Goal: Ask a question: Seek information or help from site administrators or community

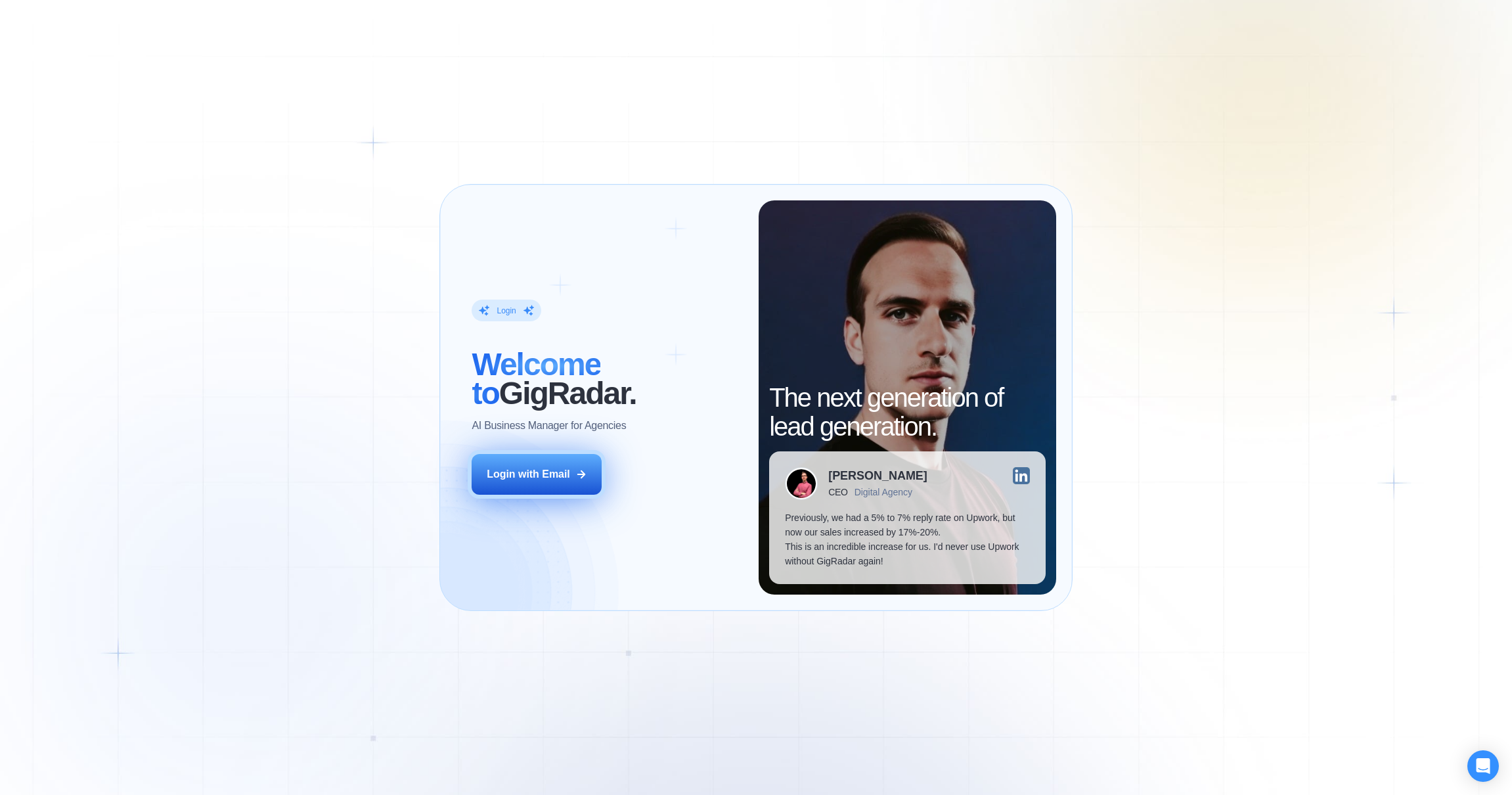
click at [556, 471] on div "Login with Email" at bounding box center [529, 474] width 83 height 15
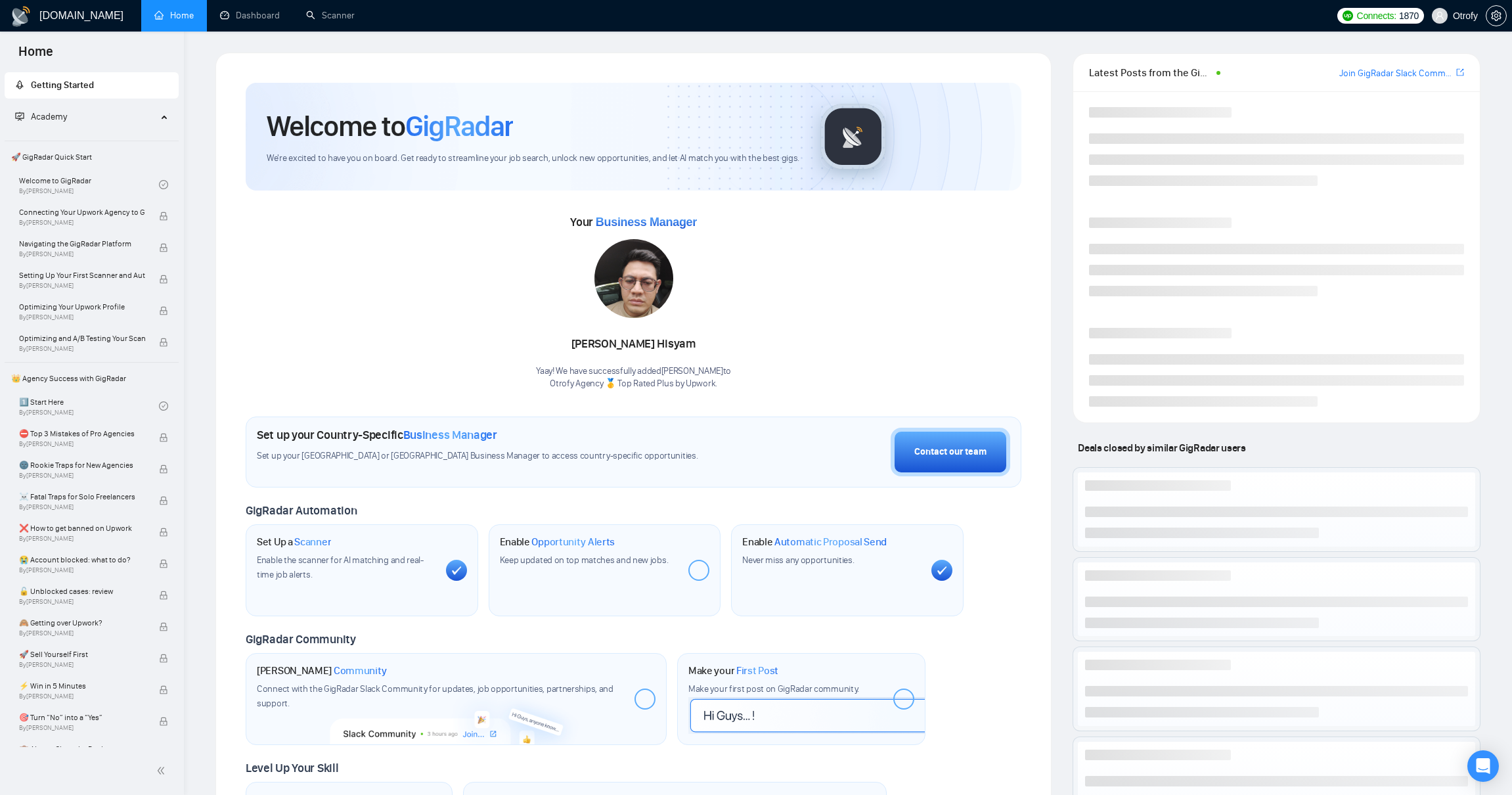
click at [199, 442] on div "[DOMAIN_NAME] Home Dashboard Scanner Connects: 1870 Otrofy Welcome to GigRadar …" at bounding box center [847, 505] width 1328 height 1012
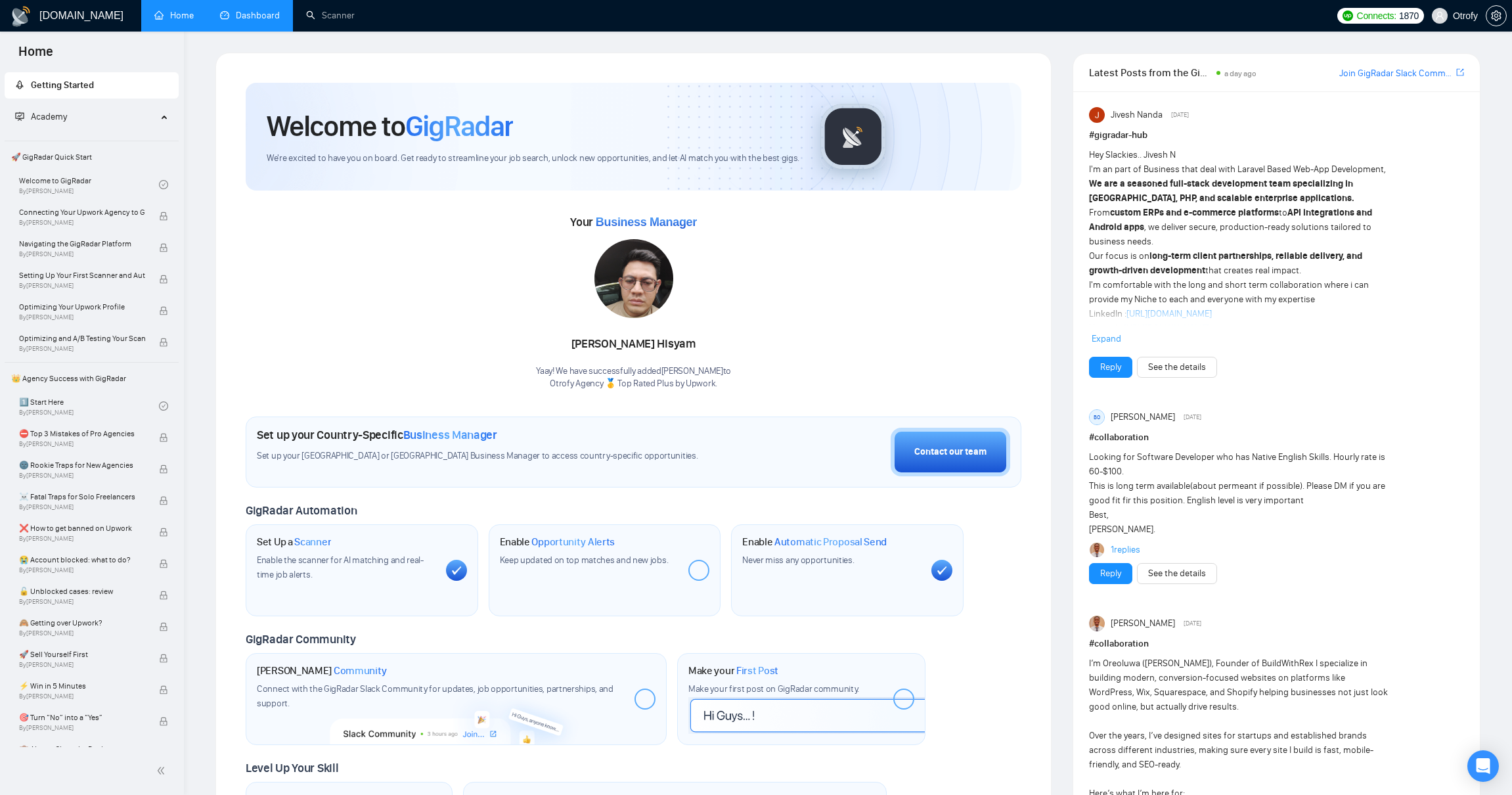
click at [236, 21] on link "Dashboard" at bounding box center [250, 15] width 60 height 11
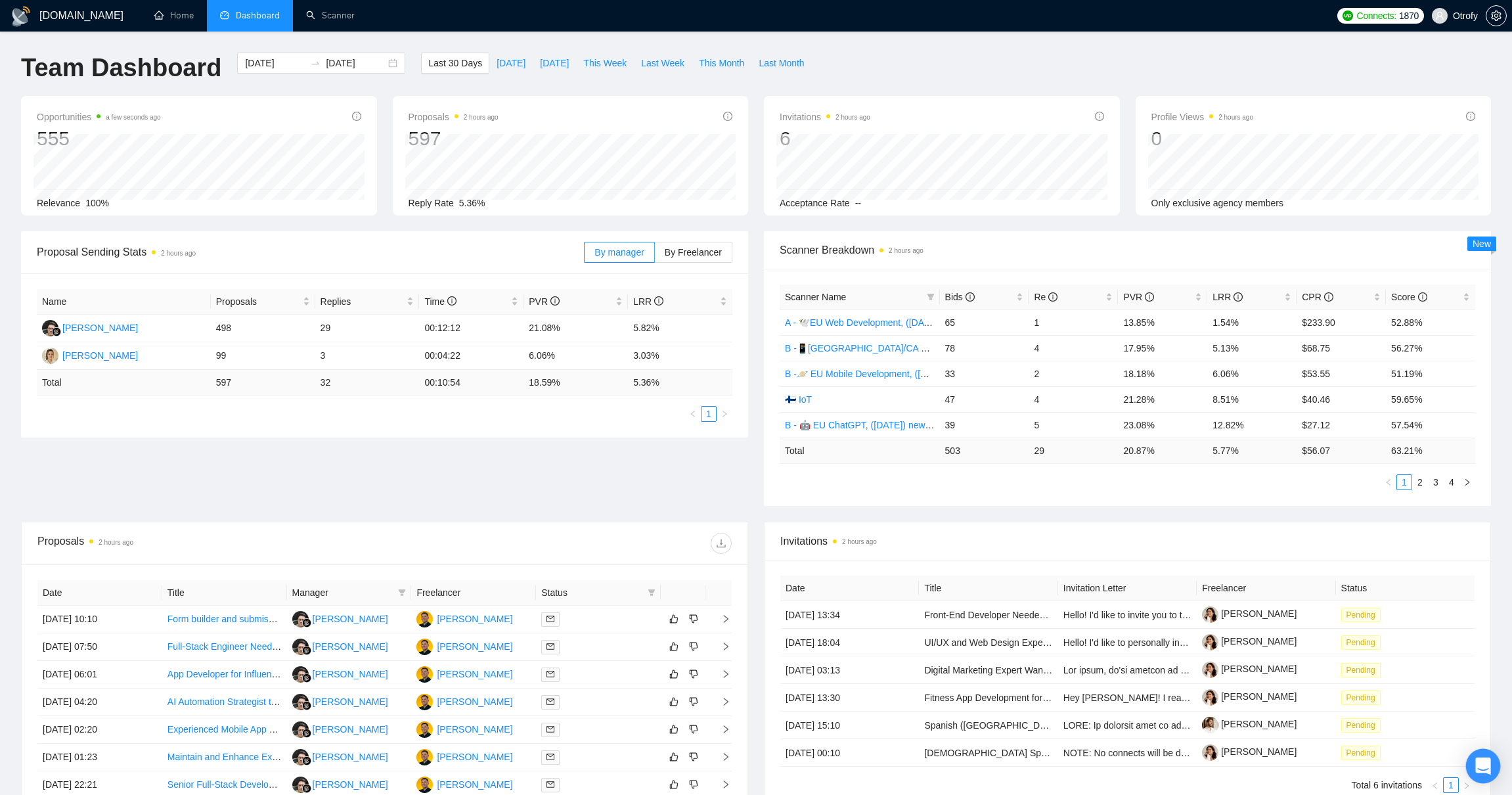
click at [1475, 768] on icon "Open Intercom Messenger" at bounding box center [1483, 766] width 17 height 17
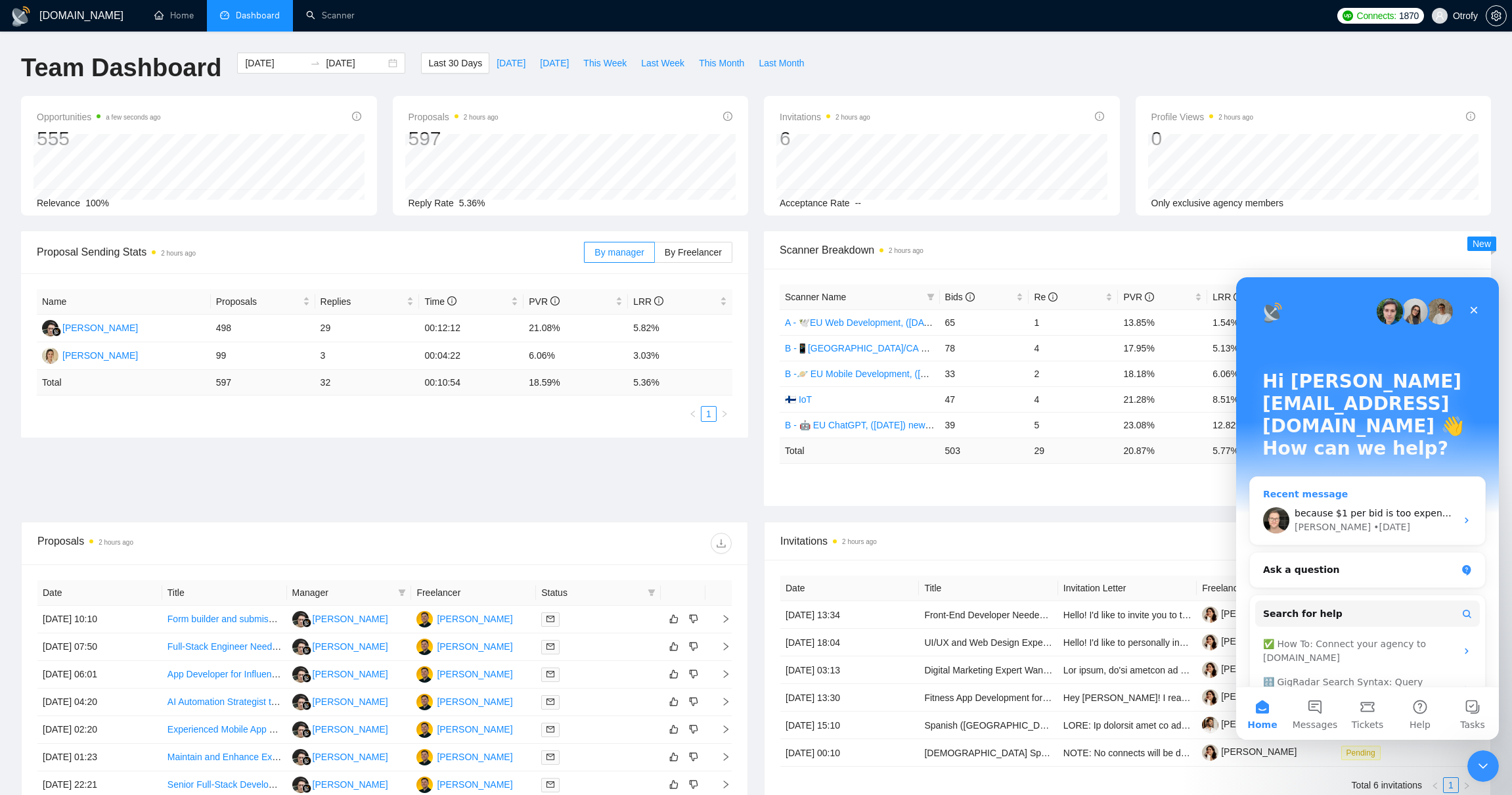
click at [1390, 520] on div "[PERSON_NAME] • [DATE]" at bounding box center [1375, 527] width 162 height 14
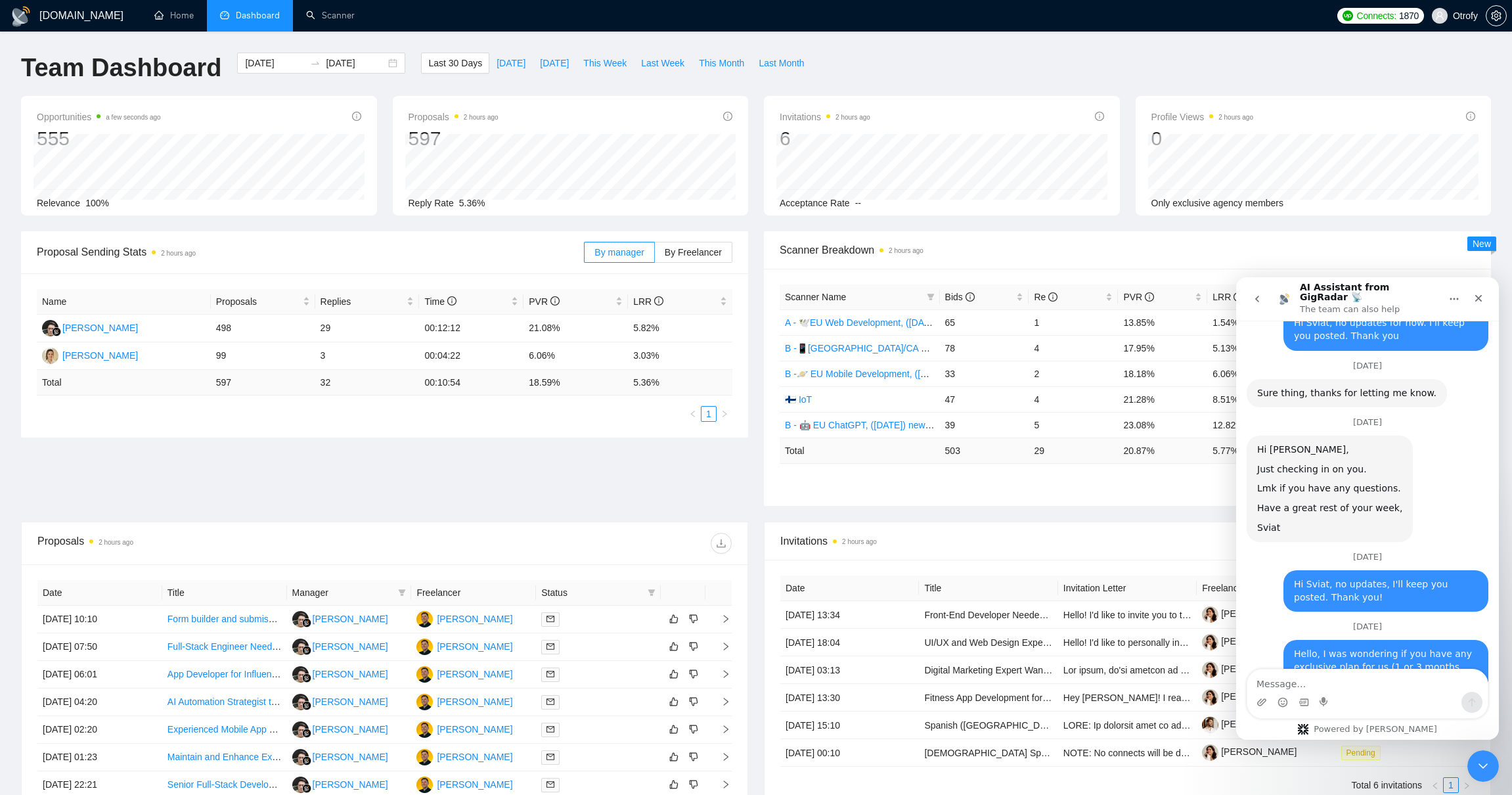
scroll to position [2833, 0]
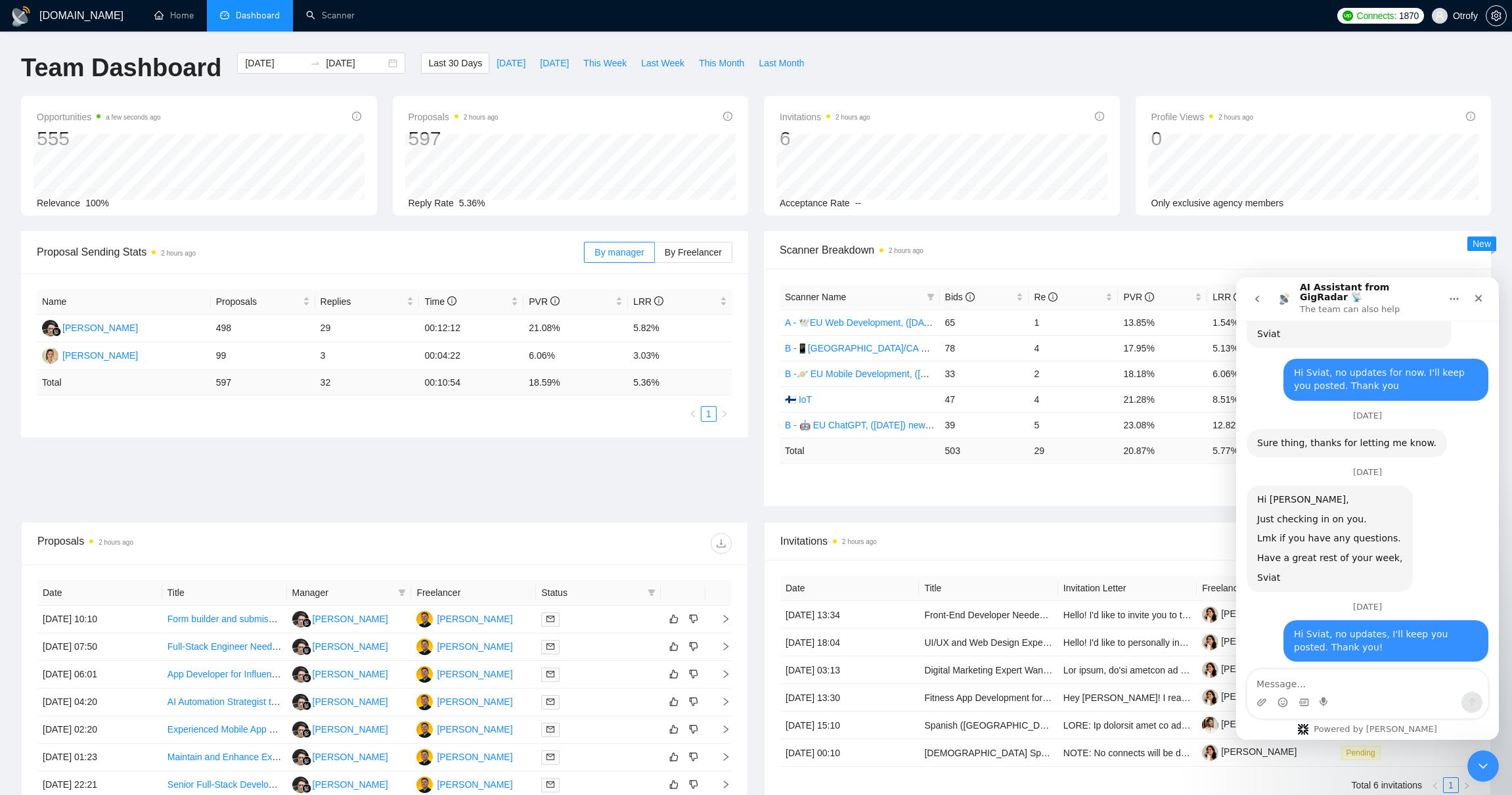
drag, startPoint x: 1306, startPoint y: 576, endPoint x: 1351, endPoint y: 584, distance: 45.7
drag, startPoint x: 1355, startPoint y: 591, endPoint x: 1289, endPoint y: 573, distance: 68.4
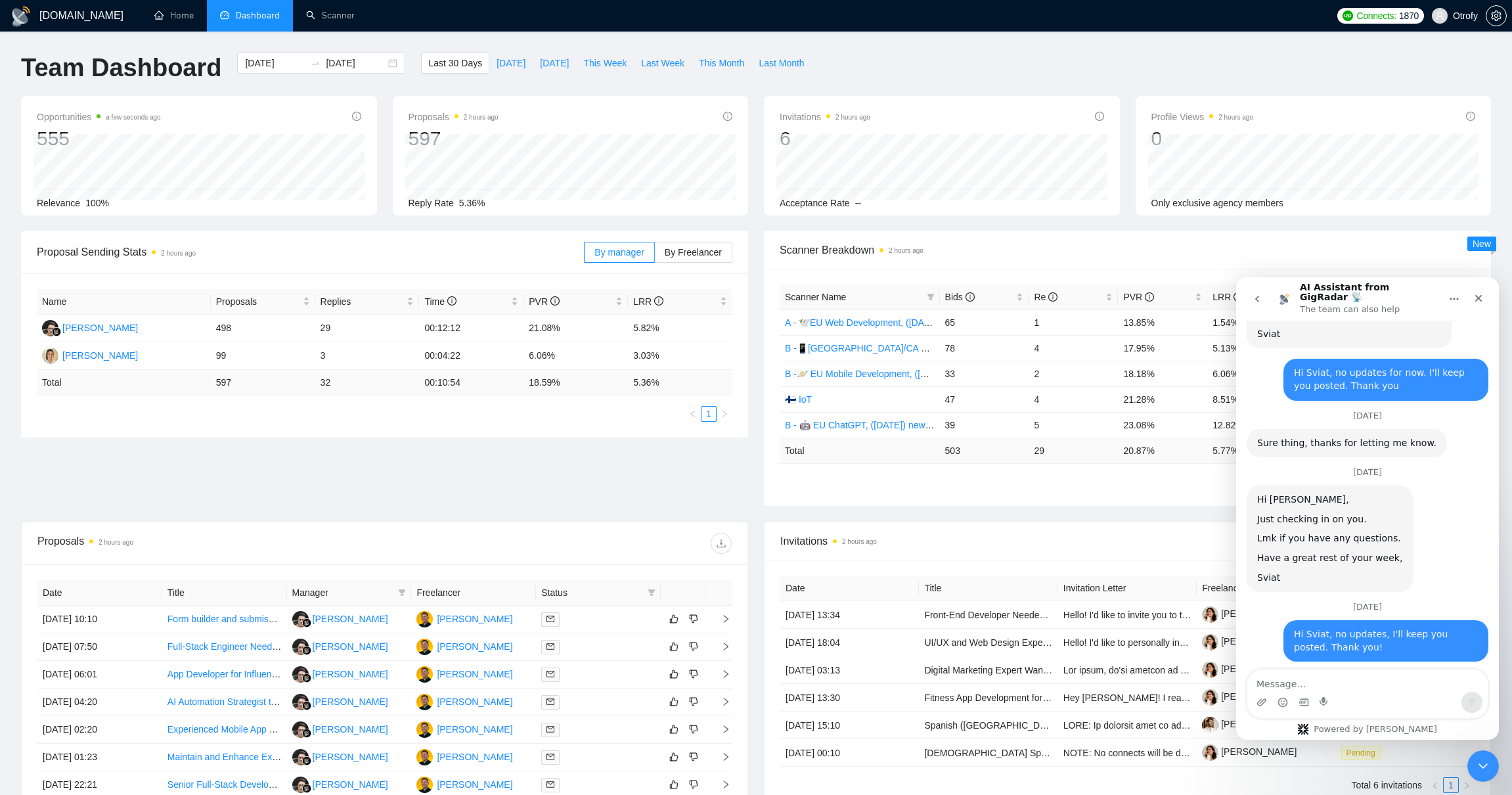
drag, startPoint x: 1298, startPoint y: 617, endPoint x: 1344, endPoint y: 632, distance: 48.4
drag, startPoint x: 1260, startPoint y: 536, endPoint x: 1336, endPoint y: 536, distance: 76.0
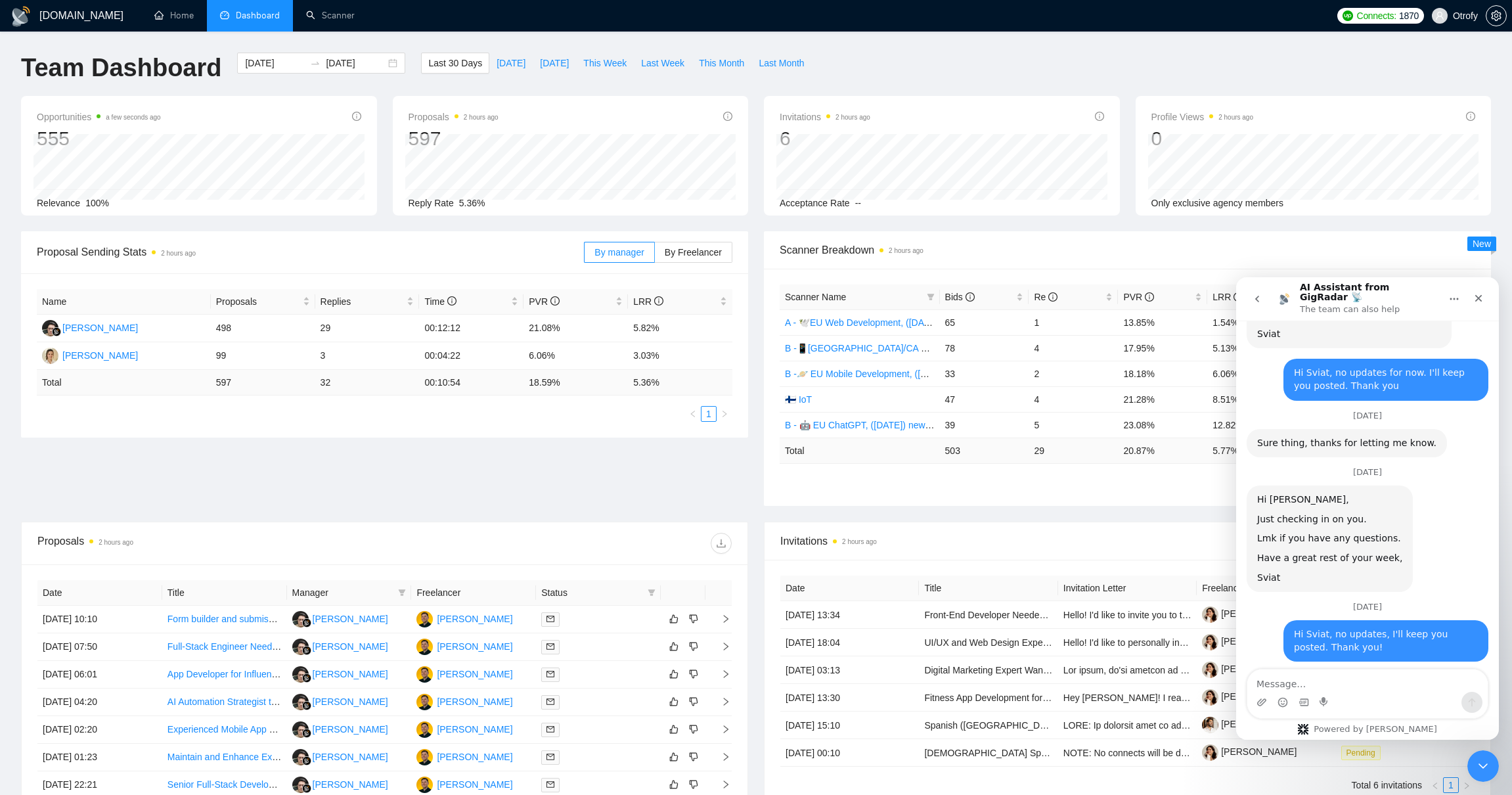
click at [1321, 681] on textarea "Message…" at bounding box center [1367, 681] width 240 height 23
type textarea "Hi"
click at [1251, 299] on button "go back" at bounding box center [1256, 298] width 25 height 25
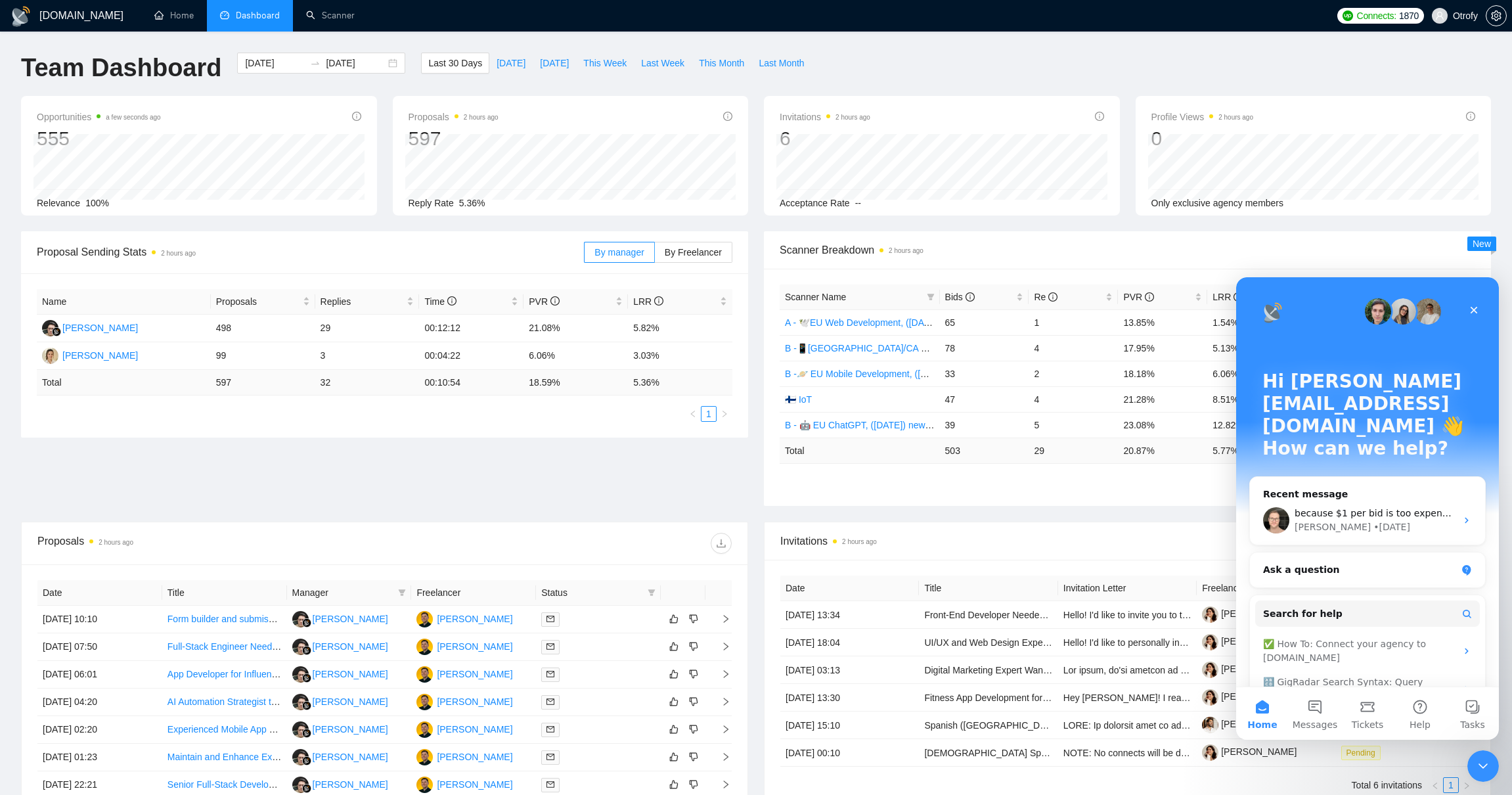
scroll to position [0, 0]
click at [1330, 563] on div "Ask a question" at bounding box center [1359, 570] width 193 height 14
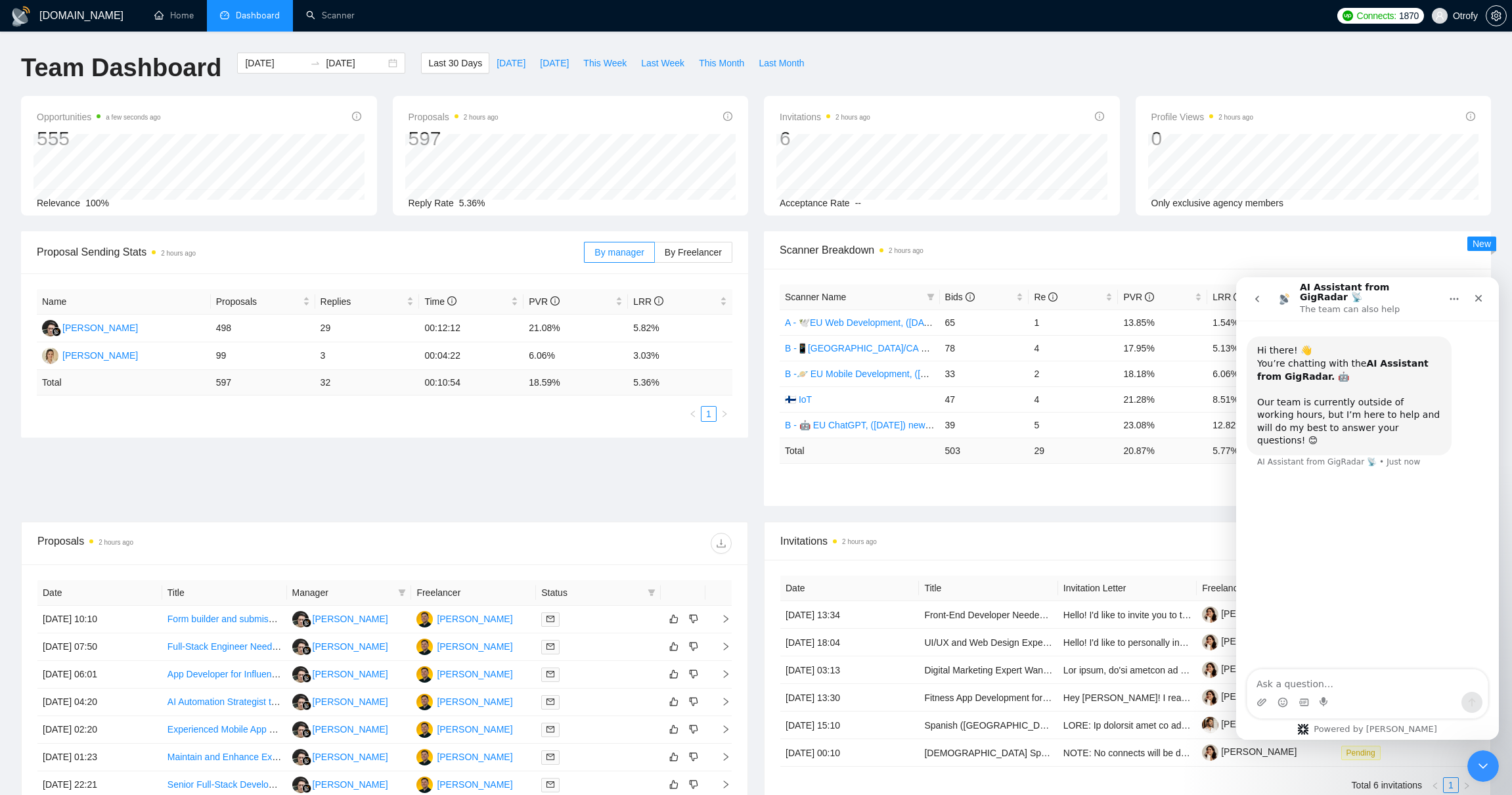
click at [1251, 297] on icon "go back" at bounding box center [1256, 299] width 10 height 10
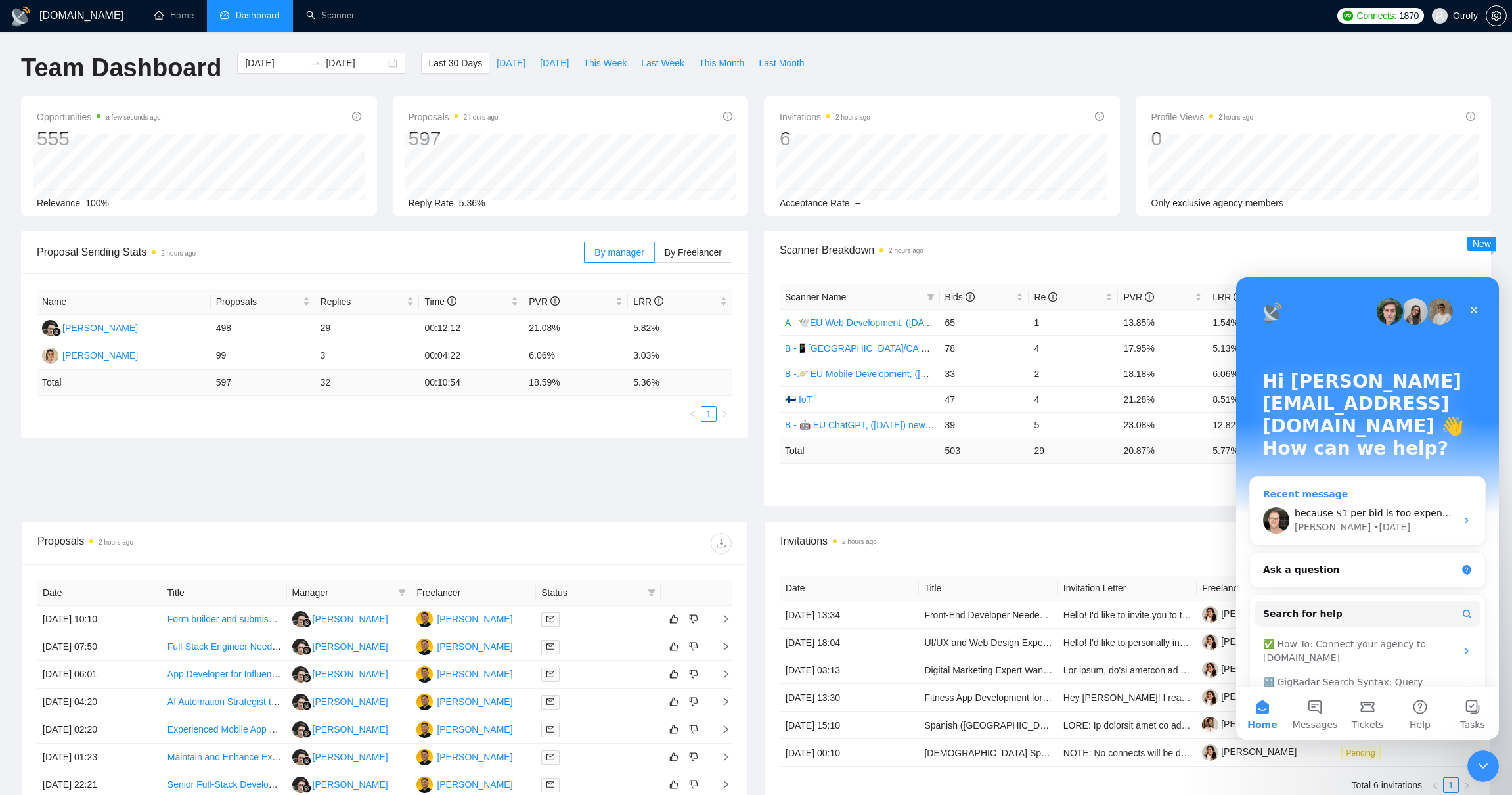
click at [1392, 520] on div "[PERSON_NAME] • [DATE]" at bounding box center [1375, 527] width 162 height 14
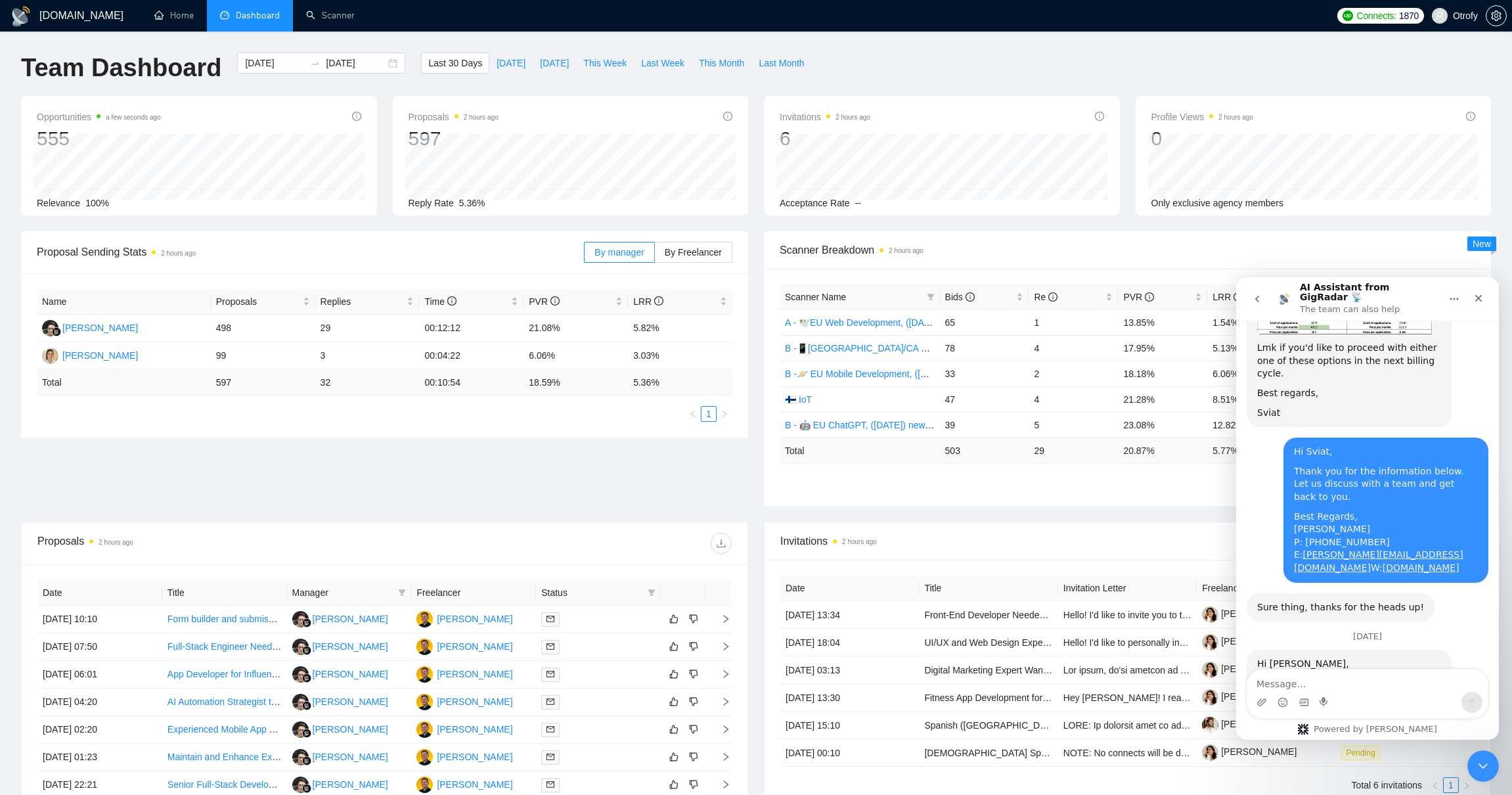
scroll to position [2833, 0]
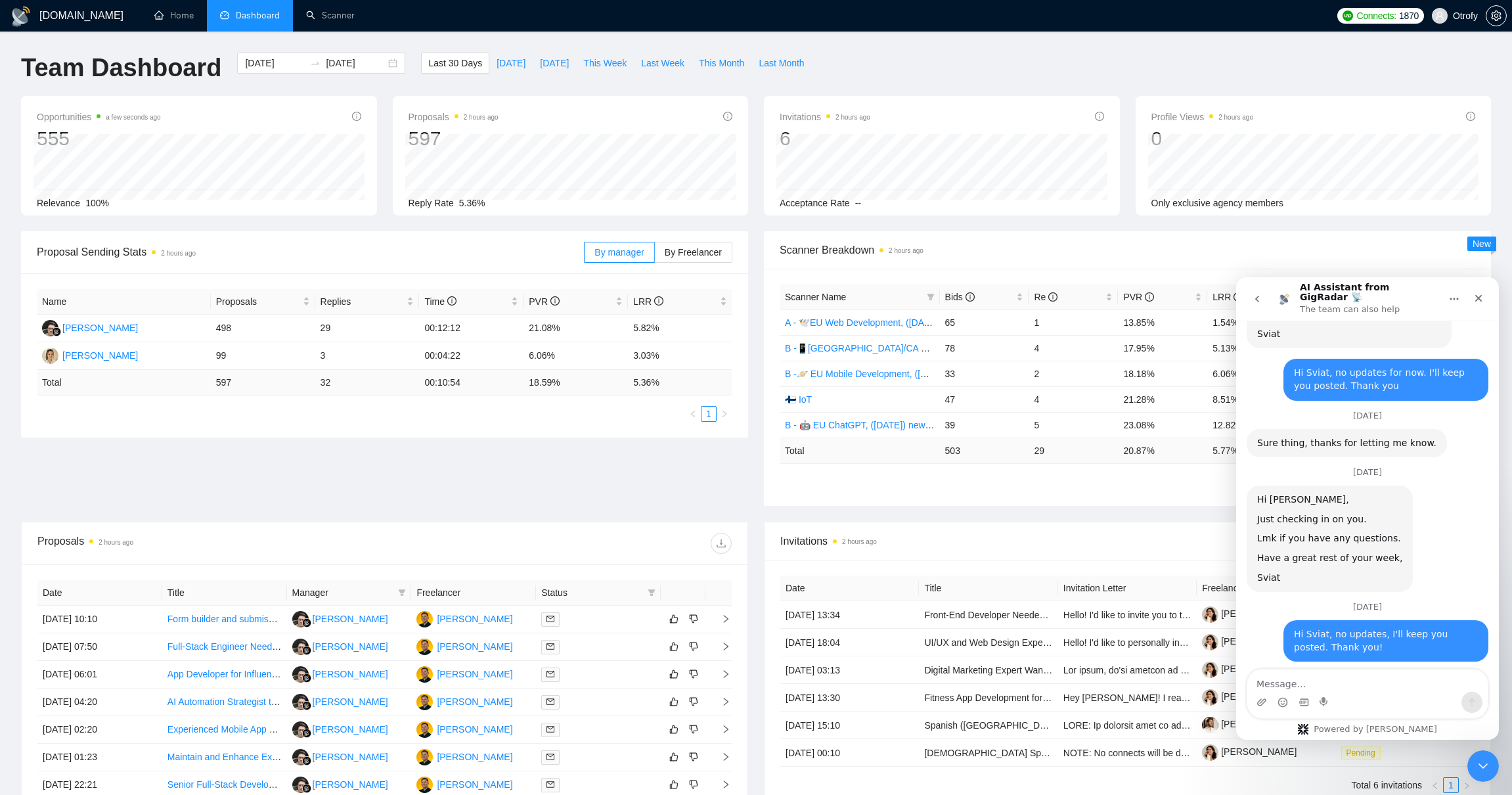
click at [1343, 698] on div "Hello, I was wondering if you have any exclusive plan for us (1 or 3 months pla…" at bounding box center [1385, 723] width 183 height 51
copy div "Hello, I was wondering if you have any exclusive plan for us (1 or 3 months pla…"
click at [1265, 690] on div "Hello, I was wondering if you have any exclusive plan for us (1 or 3 months pla…" at bounding box center [1367, 728] width 242 height 77
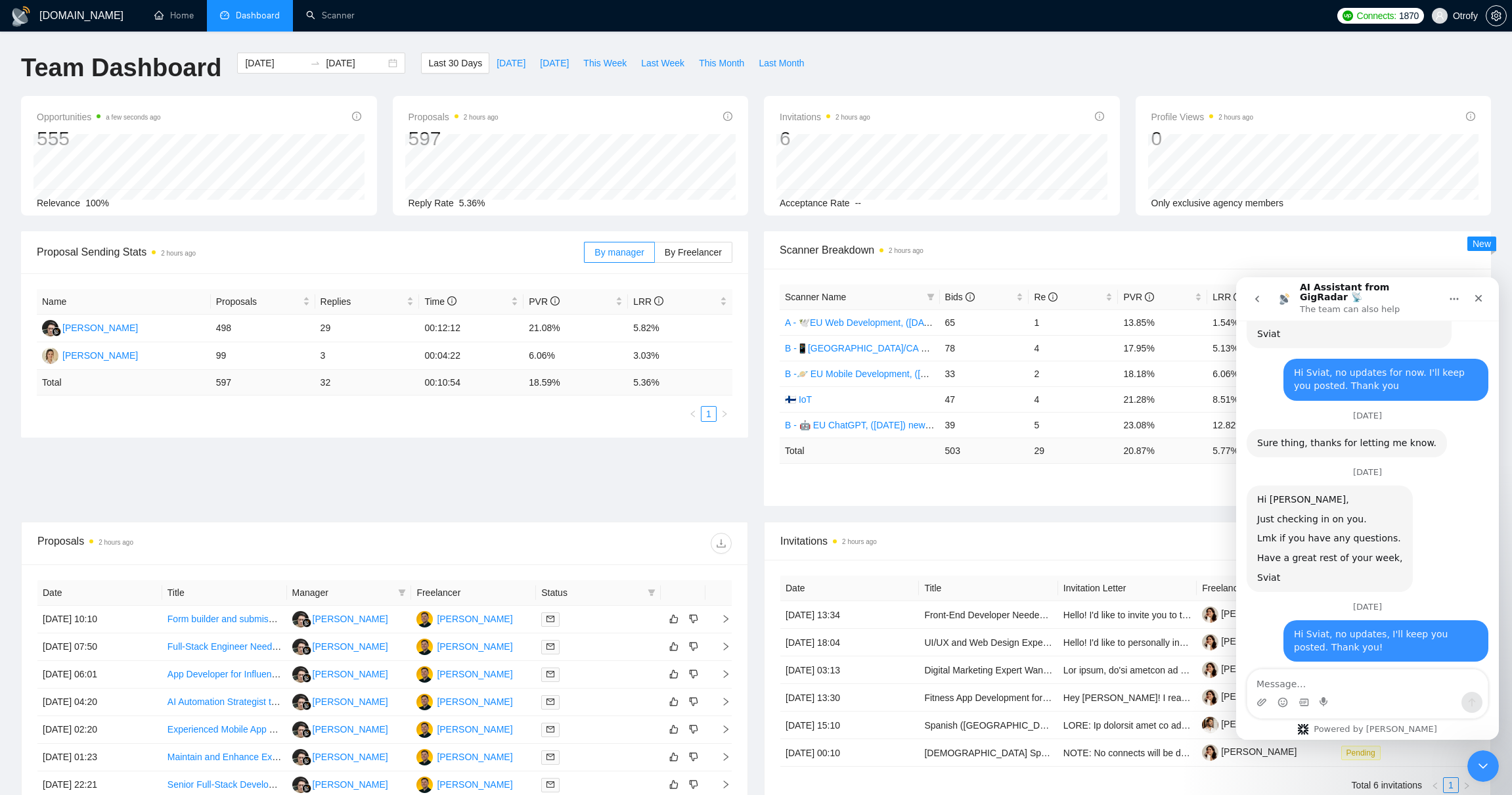
click at [1254, 296] on icon "go back" at bounding box center [1256, 299] width 10 height 10
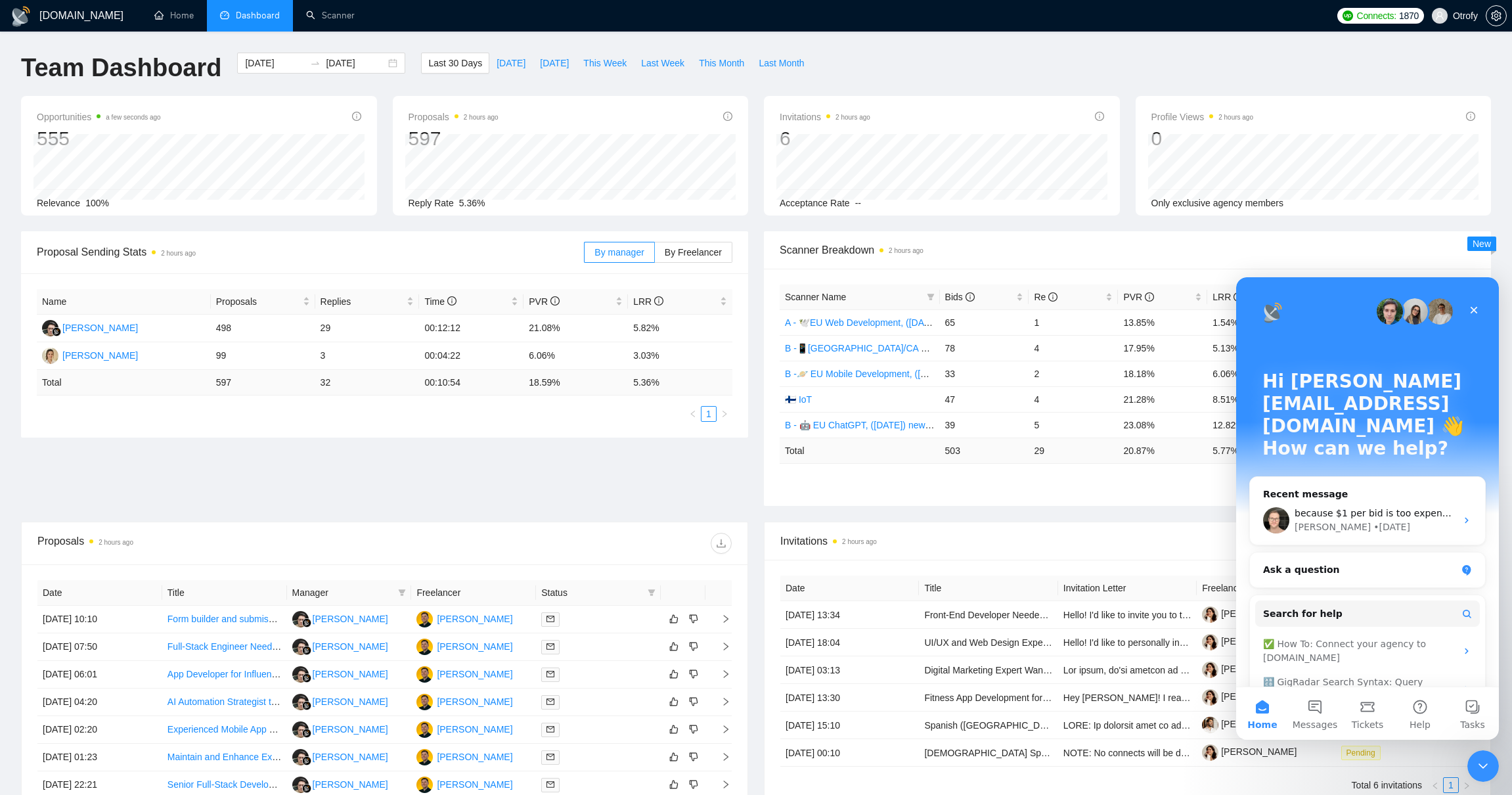
scroll to position [0, 0]
click at [1335, 563] on div "Ask a question" at bounding box center [1359, 570] width 193 height 14
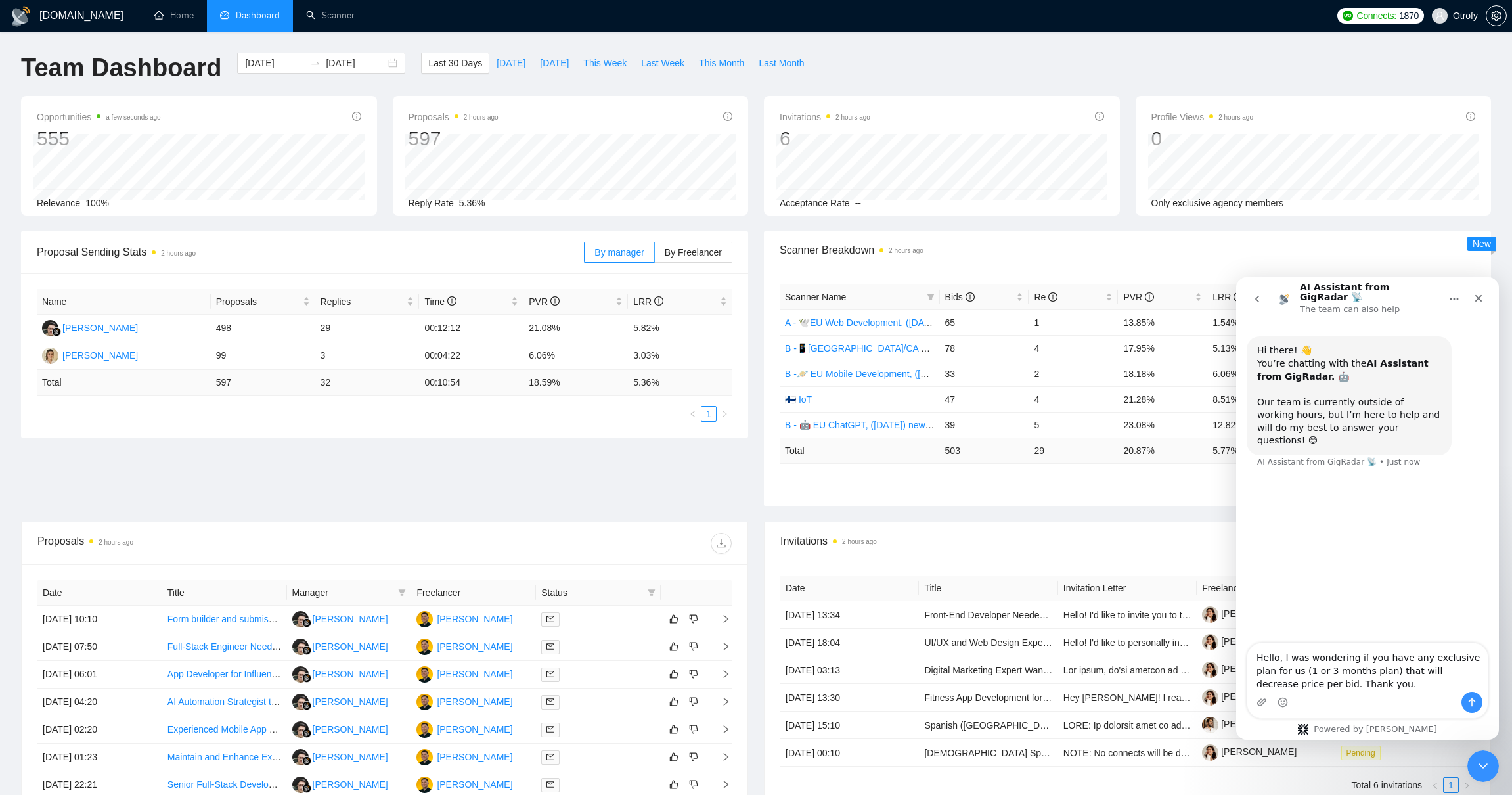
drag, startPoint x: 1287, startPoint y: 662, endPoint x: 1415, endPoint y: 659, distance: 128.0
click at [1399, 659] on textarea "Hello, I was wondering if you have any exclusive plan for us (1 or 3 months pla…" at bounding box center [1367, 667] width 240 height 49
click at [1433, 659] on textarea "Hello, I was wondering if you have any exclusive plan for us (1 or 3 months pla…" at bounding box center [1367, 667] width 240 height 49
drag, startPoint x: 1470, startPoint y: 658, endPoint x: 1336, endPoint y: 671, distance: 134.6
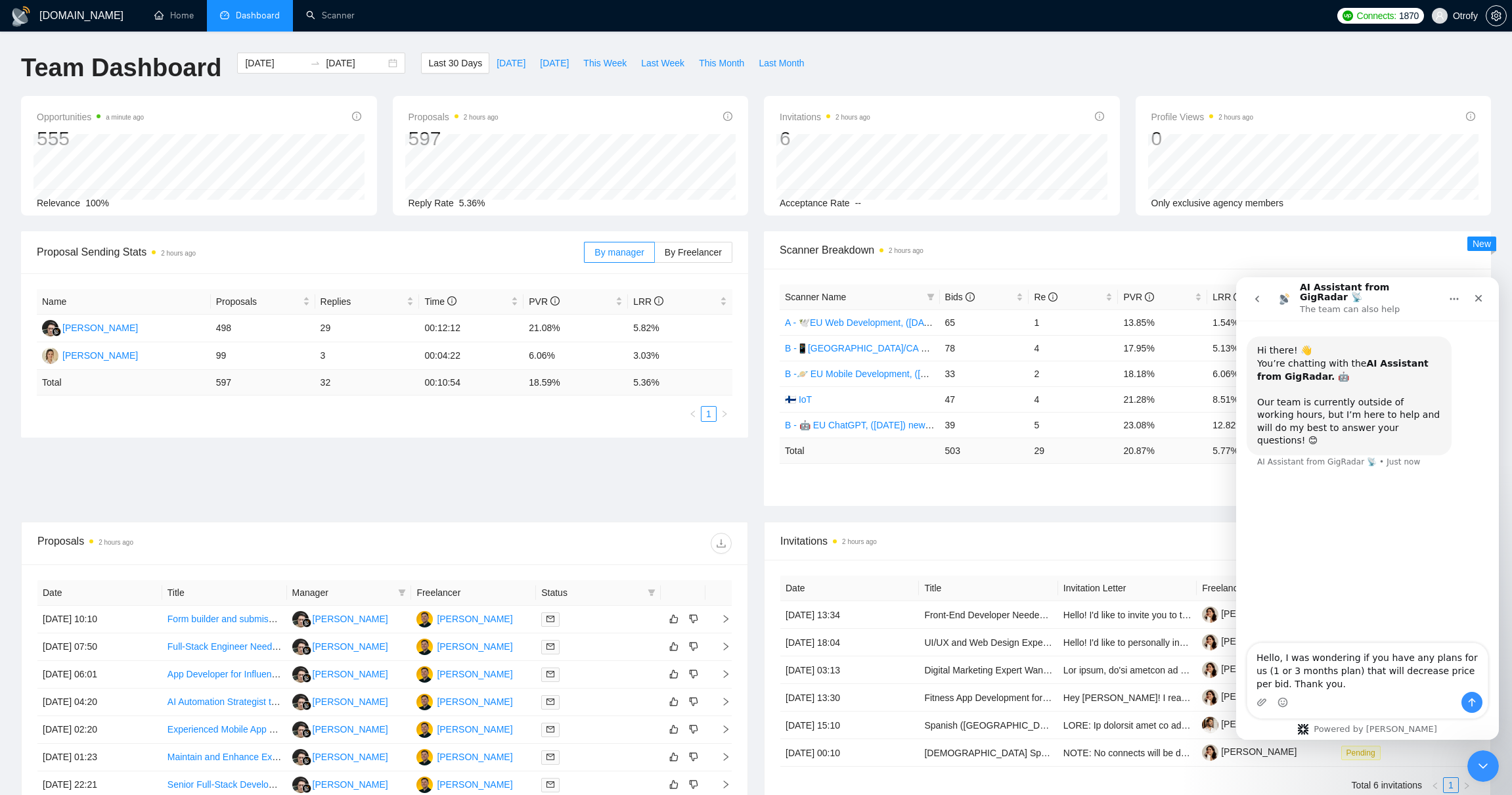
click at [1336, 671] on textarea "Hello, I was wondering if you have any plans for us (1 or 3 months plan) that w…" at bounding box center [1367, 667] width 240 height 49
drag, startPoint x: 1356, startPoint y: 673, endPoint x: 1378, endPoint y: 672, distance: 22.0
click at [1378, 672] on textarea "Hello, I was wondering if you have any plans for us that will decrease price pe…" at bounding box center [1367, 660] width 240 height 62
click at [1380, 672] on textarea "Hello, I was wondering if you have any plans for us that will decrease price pe…" at bounding box center [1367, 660] width 240 height 62
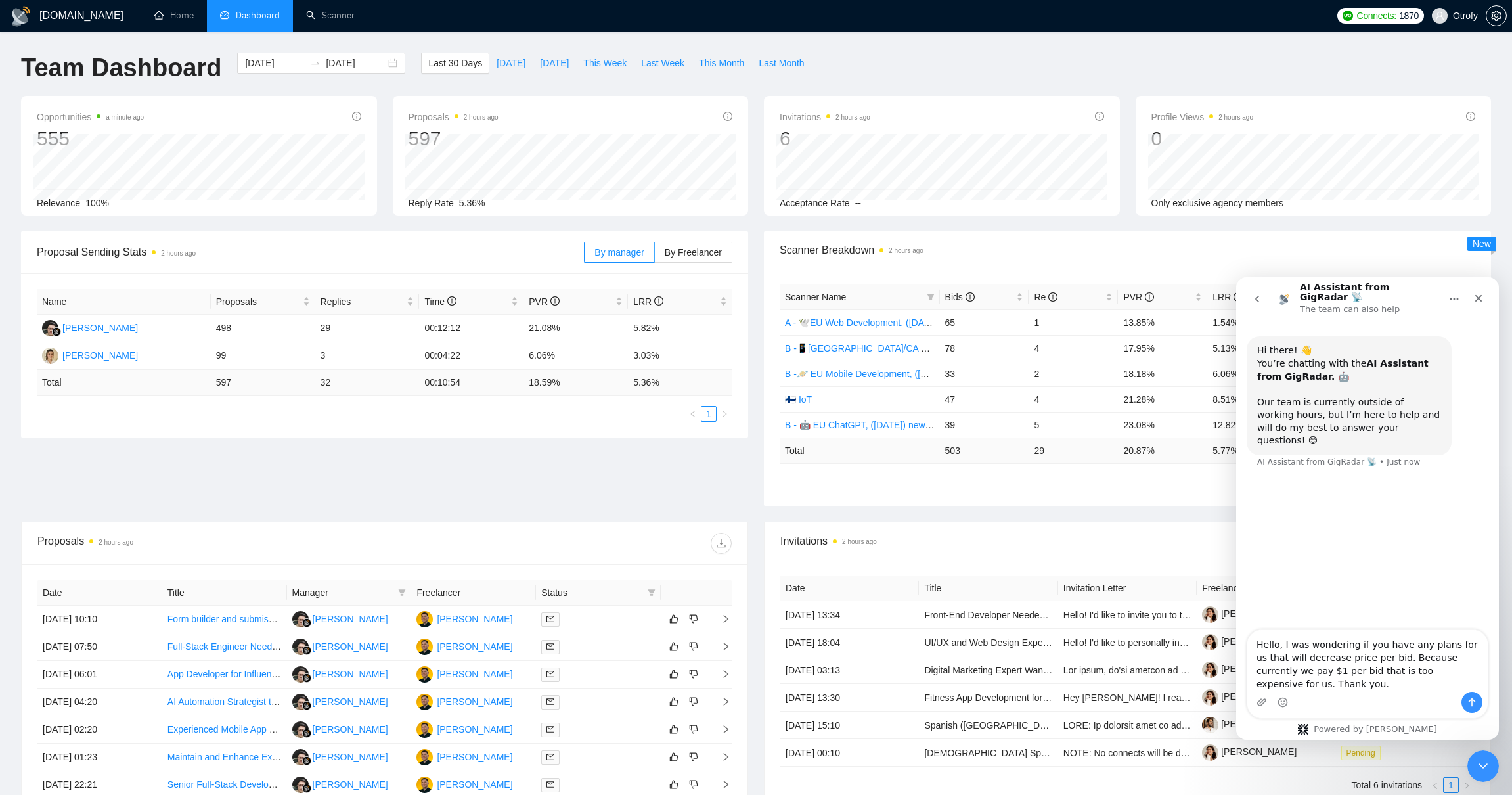
click at [1380, 672] on textarea "Hello, I was wondering if you have any plans for us that will decrease price pe…" at bounding box center [1367, 660] width 240 height 62
click at [1375, 674] on textarea "Hello, I was wondering if you have any plans for us that will decrease price pe…" at bounding box center [1367, 660] width 240 height 62
click at [1281, 648] on textarea "Hello, I was wondering if you have any plans for us that will decrease price pe…" at bounding box center [1367, 660] width 240 height 62
click at [1363, 665] on textarea "Hello Team, I was wondering if you have any plans for us that will decrease pri…" at bounding box center [1367, 660] width 240 height 62
click at [1436, 645] on textarea "Hello Team, I was wondering if you have any plans for us that will decrease pri…" at bounding box center [1367, 660] width 240 height 62
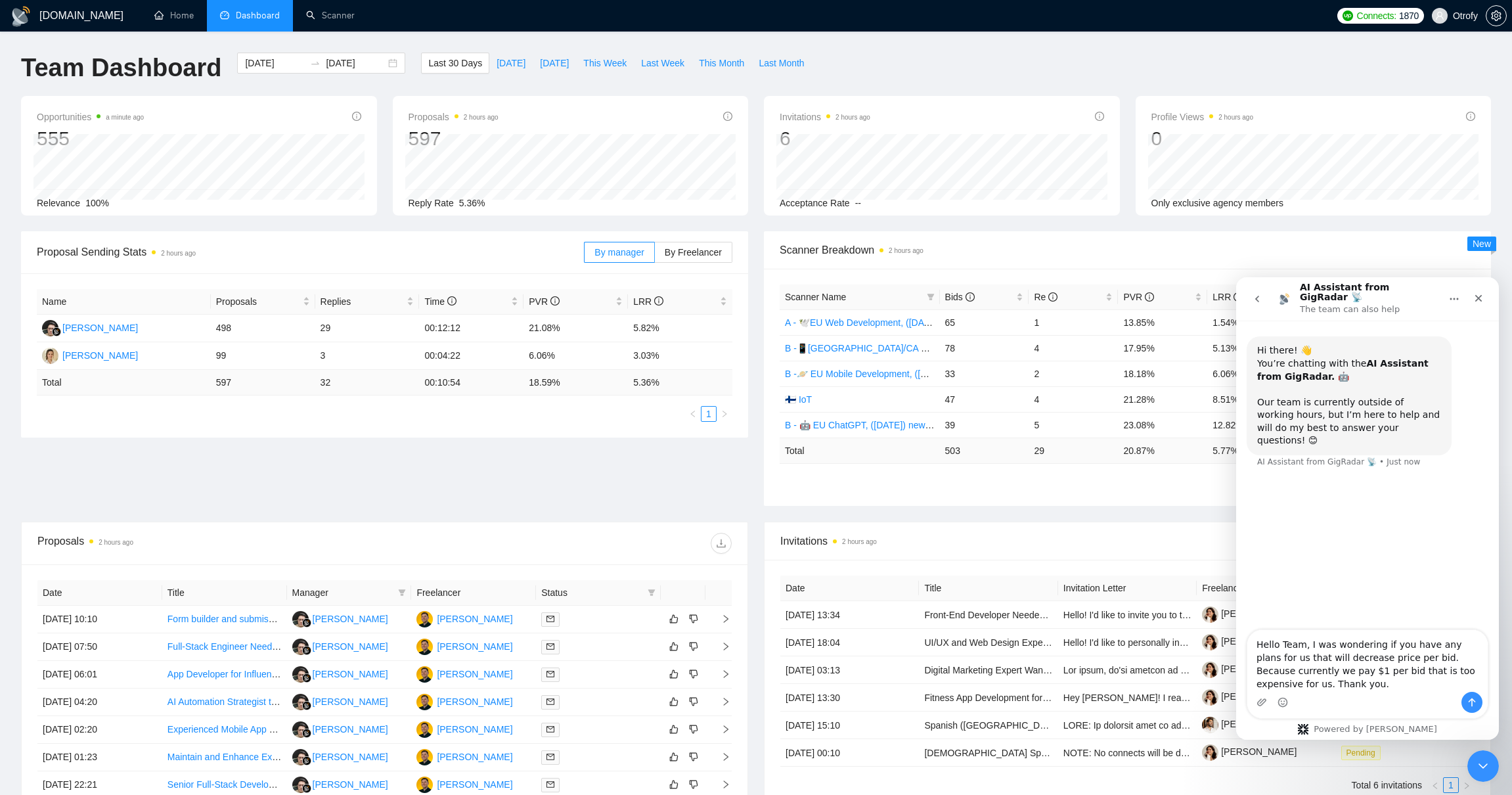
click at [1437, 645] on textarea "Hello Team, I was wondering if you have any plans for us that will decrease pri…" at bounding box center [1367, 660] width 240 height 62
click at [1302, 684] on textarea "Hello Team, I was wondering if you have any plans for us that will decrease pri…" at bounding box center [1367, 660] width 240 height 62
click at [1454, 670] on textarea "Hello Team, I was wondering if you have any plans for us that will decrease pri…" at bounding box center [1367, 660] width 240 height 62
type textarea "Hello Team, I was wondering if you have any plans for us that will decrease pri…"
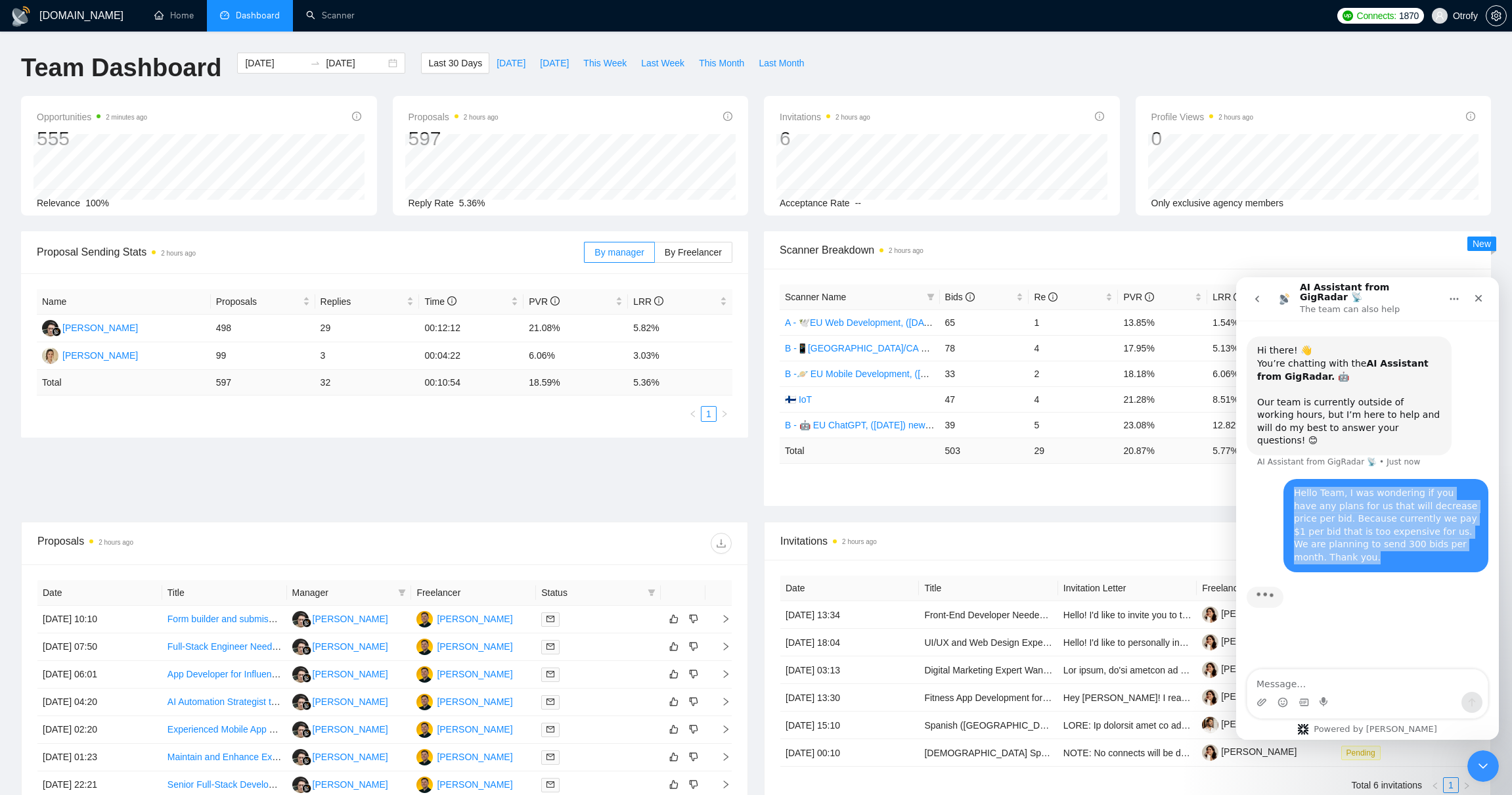
drag, startPoint x: 1295, startPoint y: 469, endPoint x: 1342, endPoint y: 534, distance: 80.2
click at [1342, 534] on div "Hello Team, I was wondering if you have any plans for us that will decrease pri…" at bounding box center [1385, 525] width 183 height 77
click at [1343, 536] on div "Hello Team, I was wondering if you have any plans for us that will decrease pri…" at bounding box center [1385, 525] width 183 height 77
drag, startPoint x: 1345, startPoint y: 536, endPoint x: 1290, endPoint y: 474, distance: 82.9
click at [1289, 479] on div "Hello Team, I was wondering if you have any plans for us that will decrease pri…" at bounding box center [1386, 525] width 205 height 93
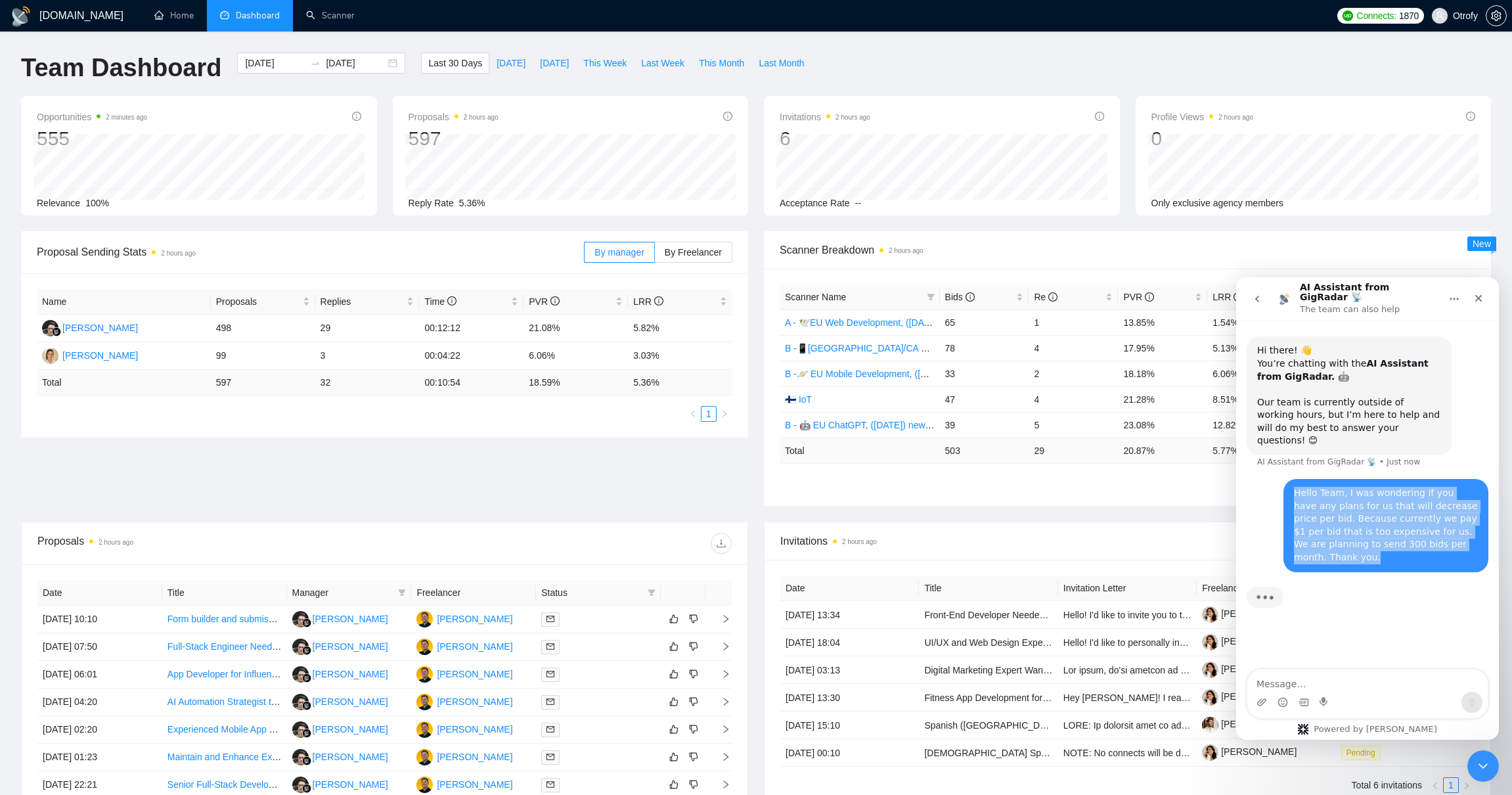
click at [1292, 479] on div "Hello Team, I was wondering if you have any plans for us that will decrease pri…" at bounding box center [1386, 525] width 205 height 93
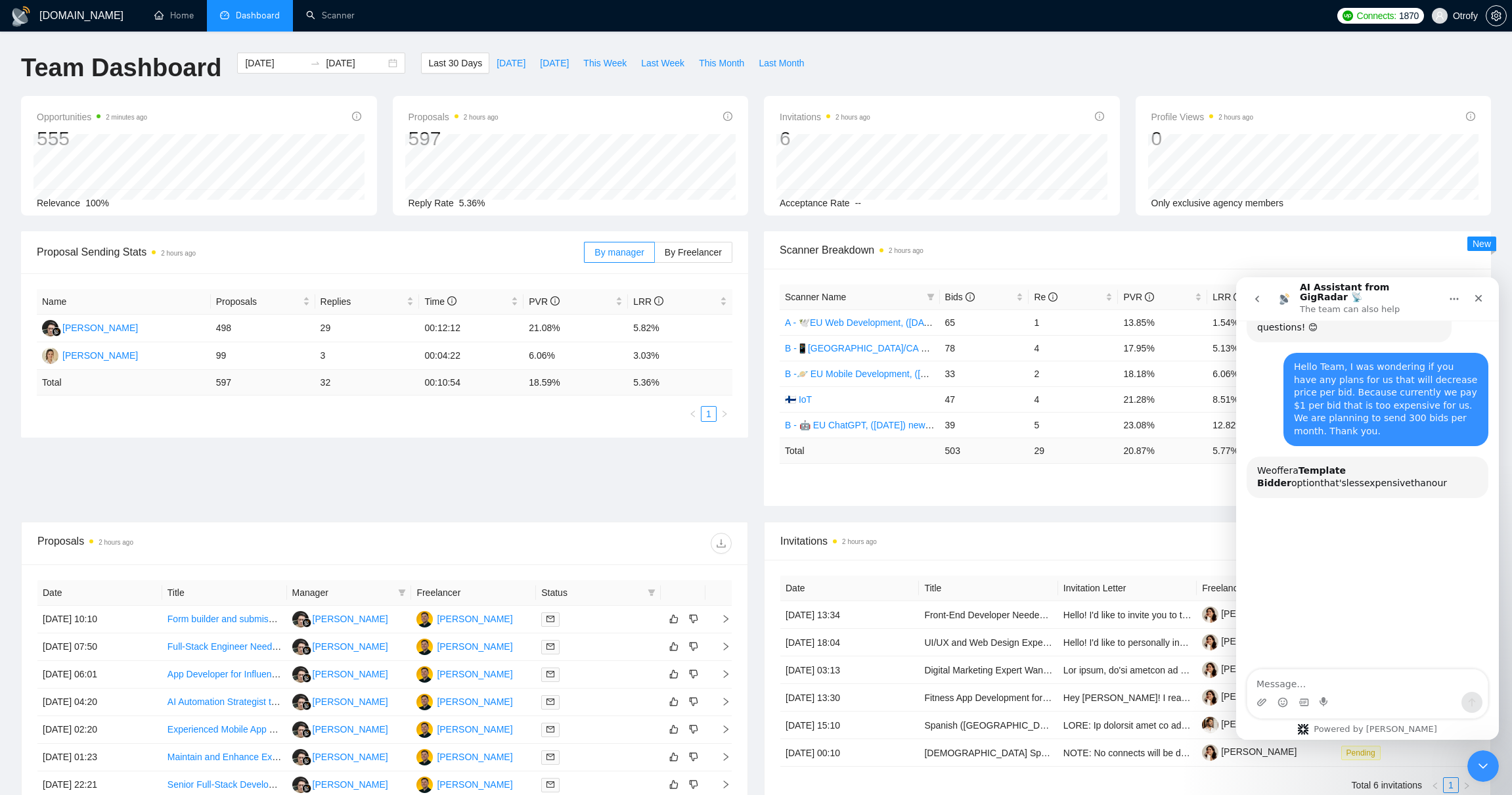
scroll to position [132, 0]
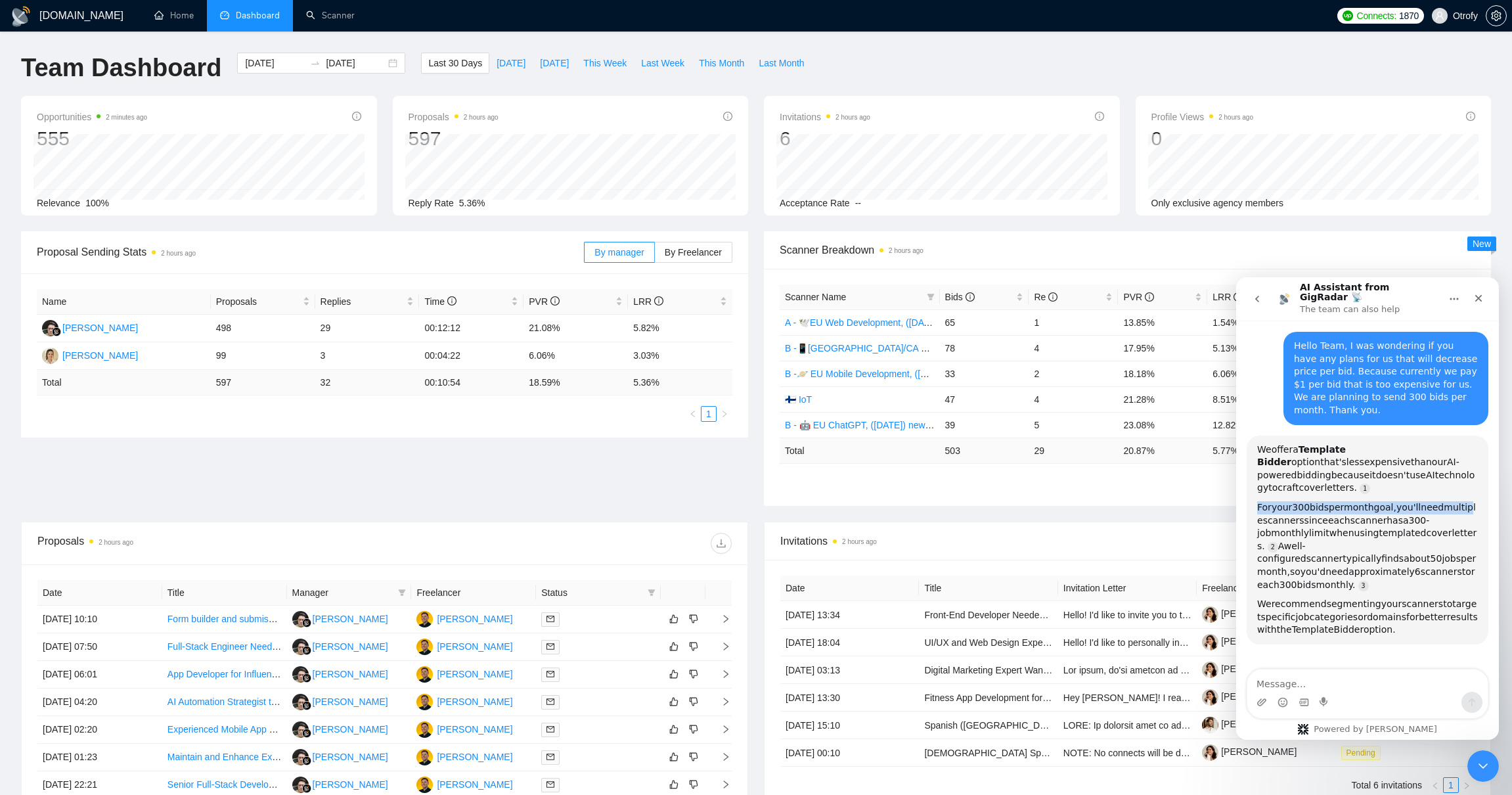
drag, startPoint x: 1257, startPoint y: 467, endPoint x: 1277, endPoint y: 477, distance: 22.4
click at [1277, 501] on div "For your 300 bids per month goal, you'll need multiple scanners since each scan…" at bounding box center [1368, 545] width 221 height 90
click at [1277, 502] on span "multiple" at bounding box center [1366, 513] width 218 height 23
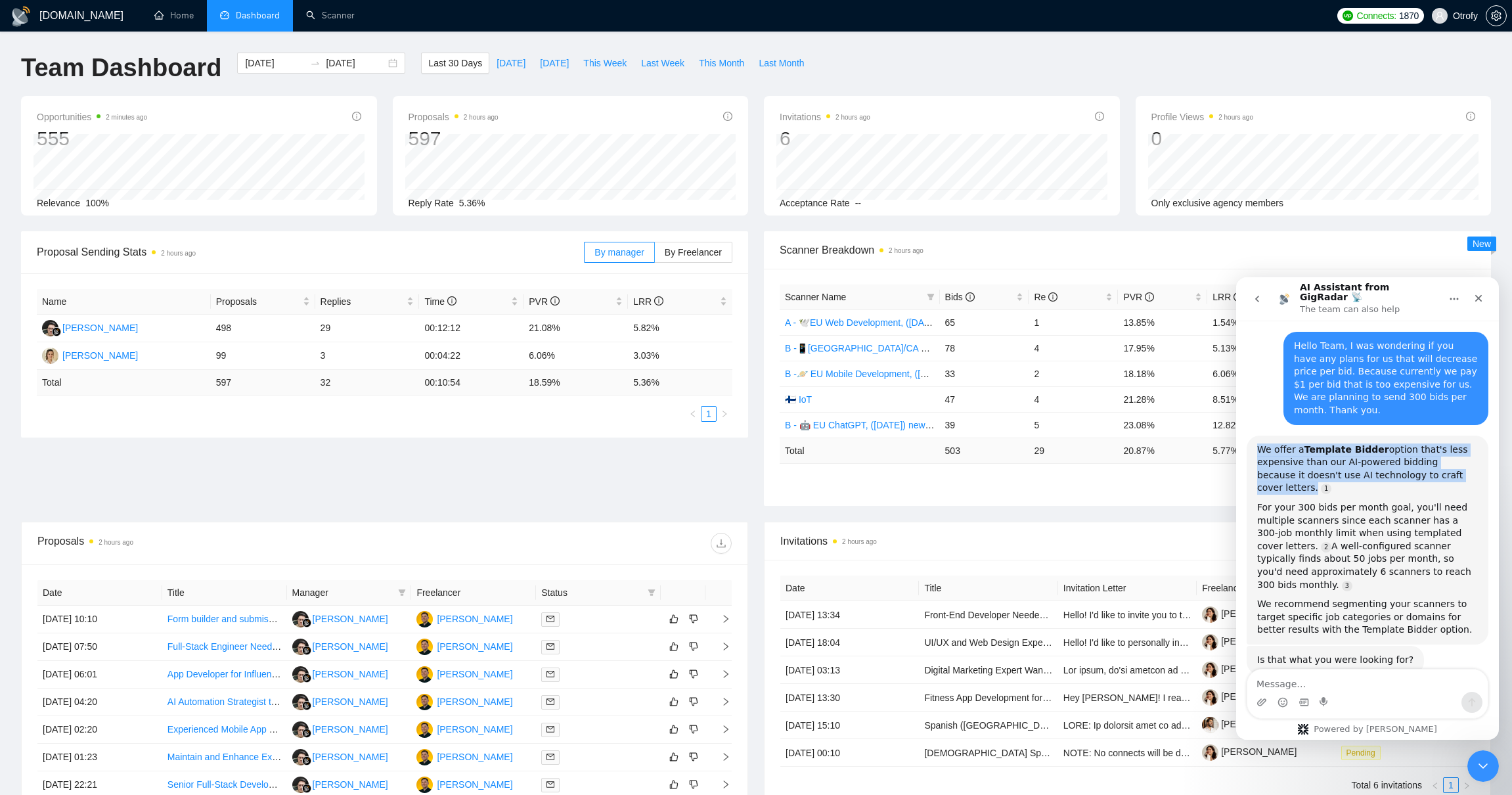
drag, startPoint x: 1260, startPoint y: 423, endPoint x: 1266, endPoint y: 458, distance: 35.5
click at [1266, 458] on div "We offer a Template Bidder option that's less expensive than our AI-powered bid…" at bounding box center [1368, 540] width 221 height 193
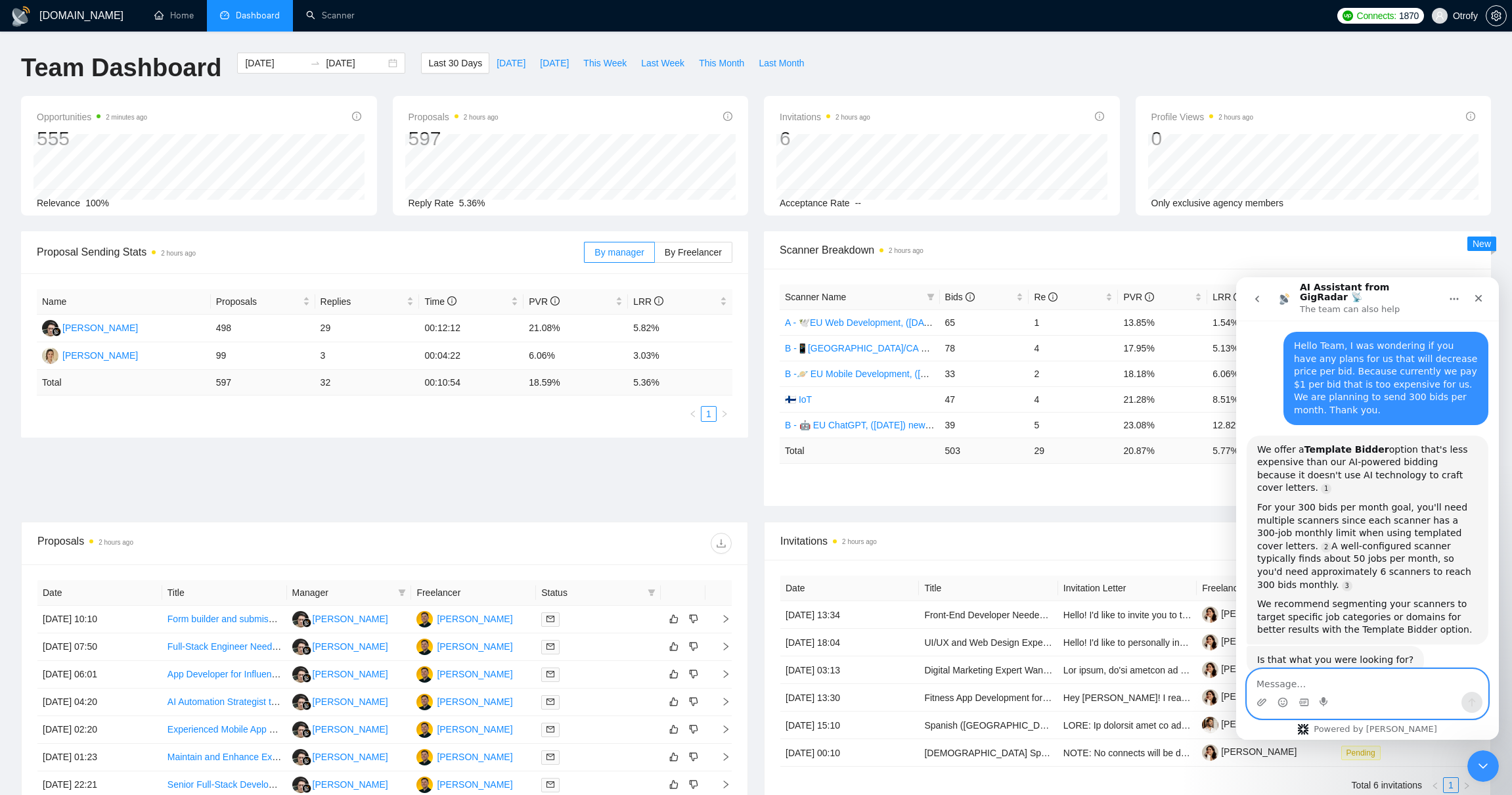
click at [1342, 689] on textarea "Message…" at bounding box center [1367, 681] width 240 height 23
type textarea "no"
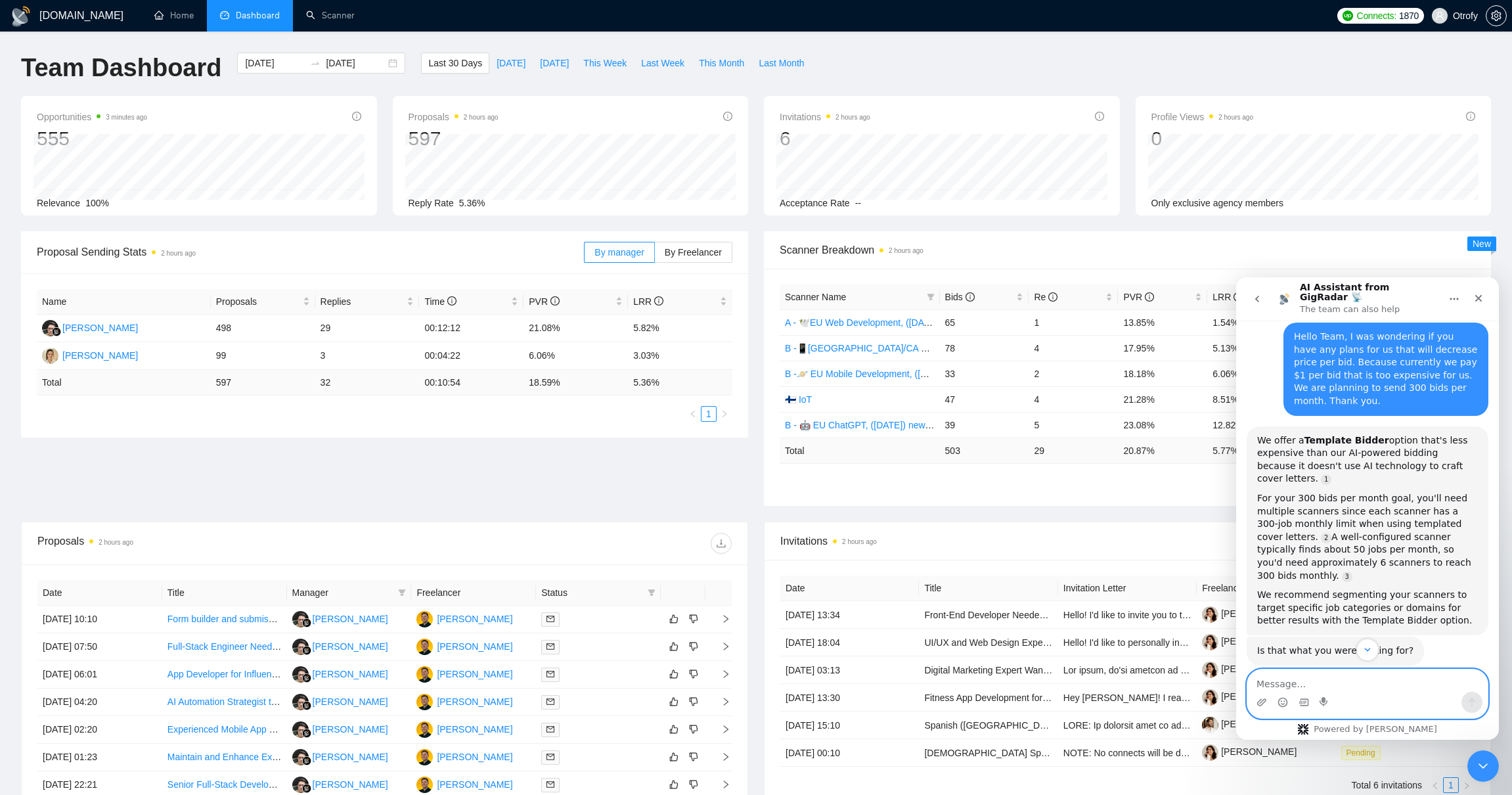
scroll to position [0, 0]
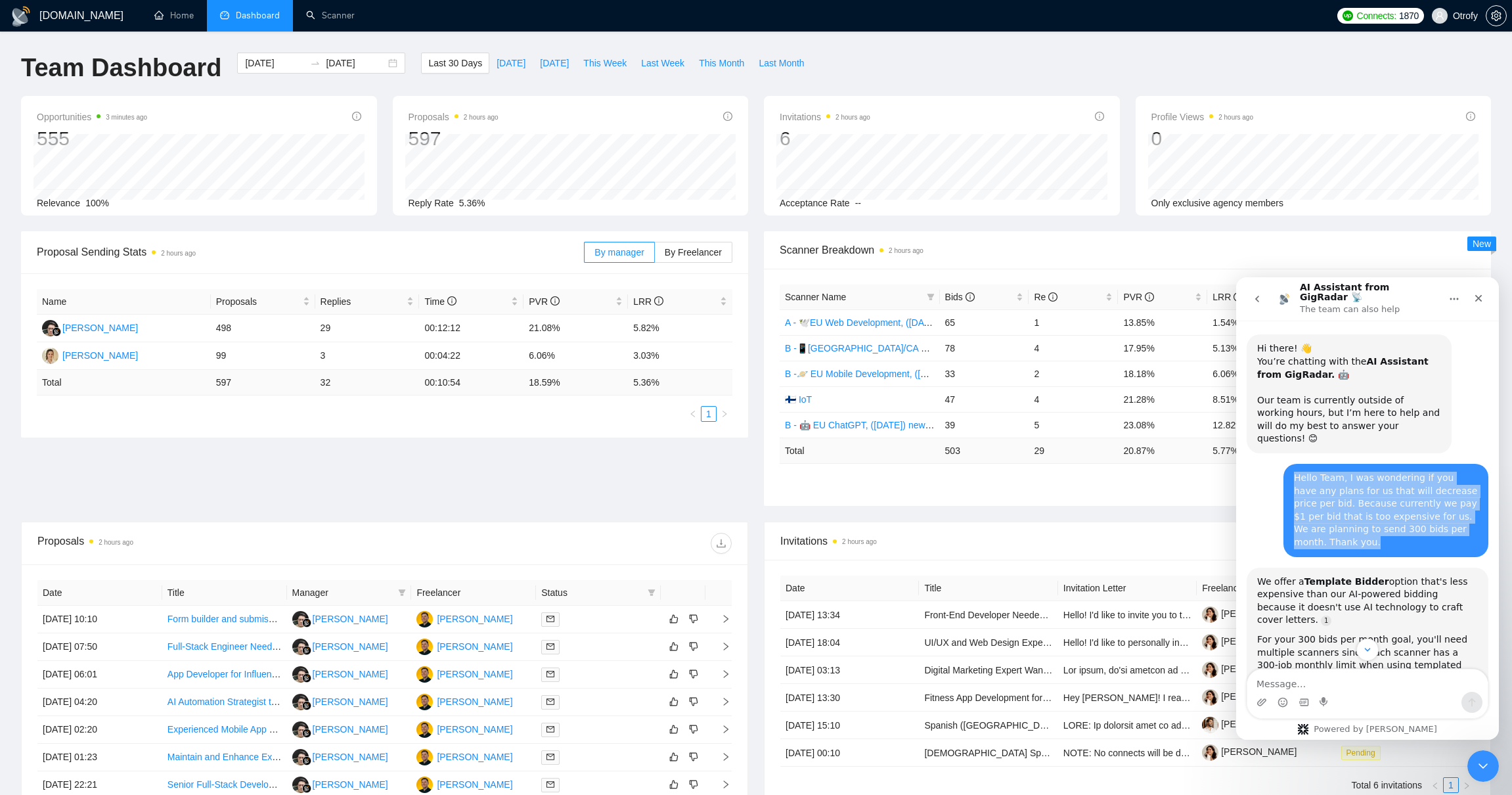
drag, startPoint x: 1294, startPoint y: 455, endPoint x: 1360, endPoint y: 519, distance: 91.9
click at [1360, 519] on div "Hello Team, I was wondering if you have any plans for us that will decrease pri…" at bounding box center [1386, 510] width 205 height 93
copy div "Hello Team, I was wondering if you have any plans for us that will decrease pri…"
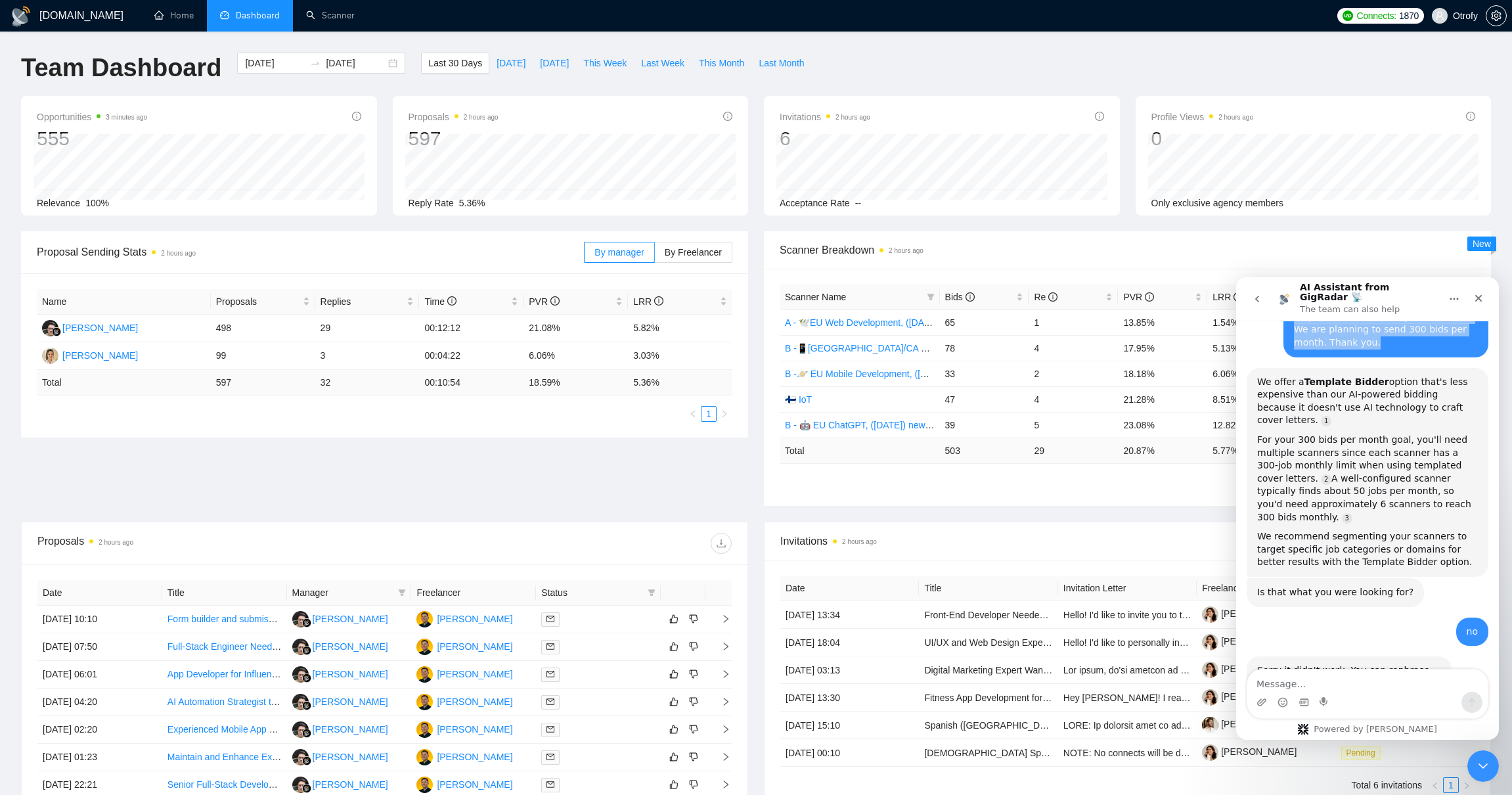
click at [1257, 296] on icon "go back" at bounding box center [1256, 299] width 10 height 10
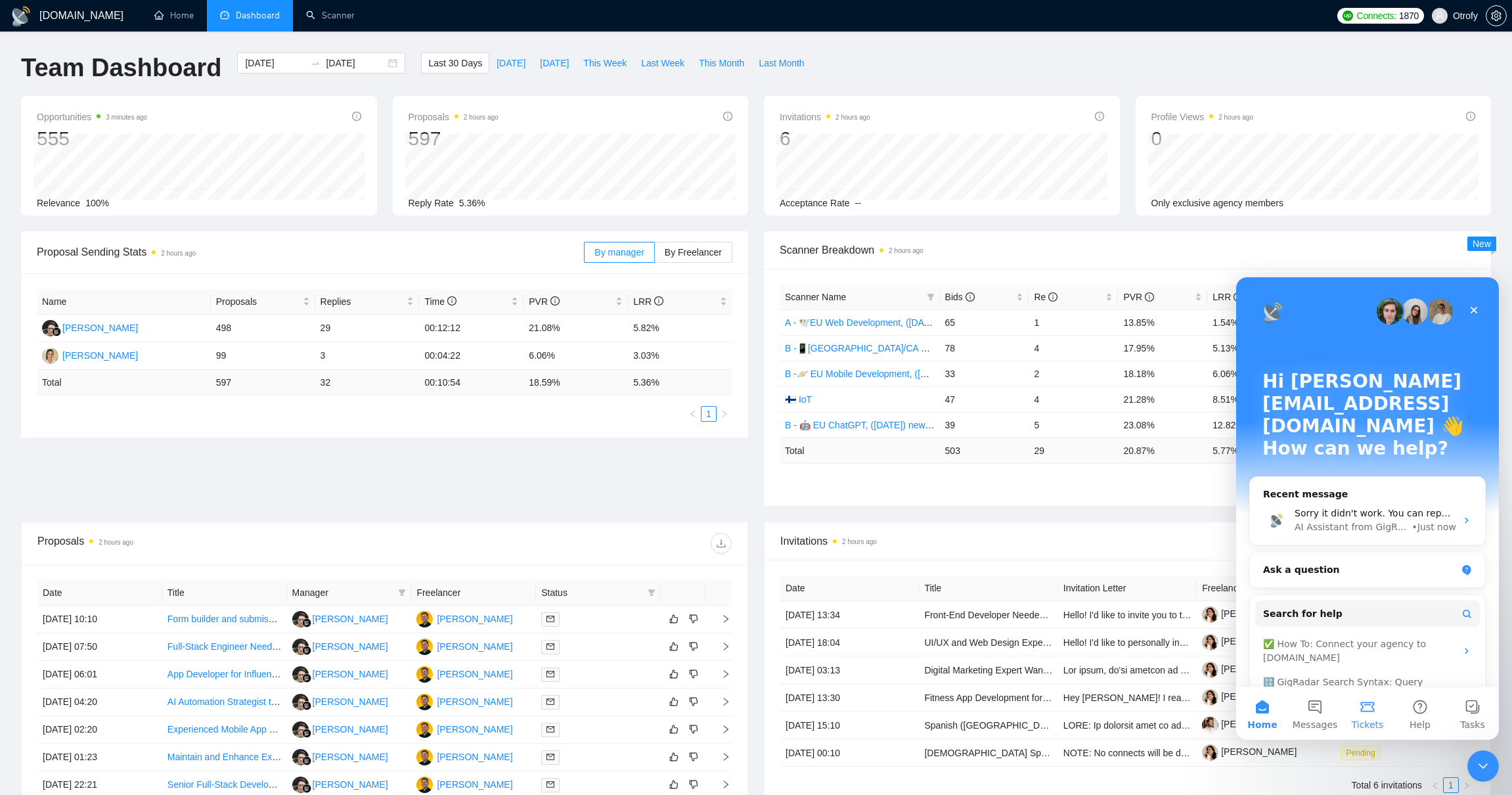
click at [1375, 719] on button "Tickets" at bounding box center [1367, 713] width 52 height 52
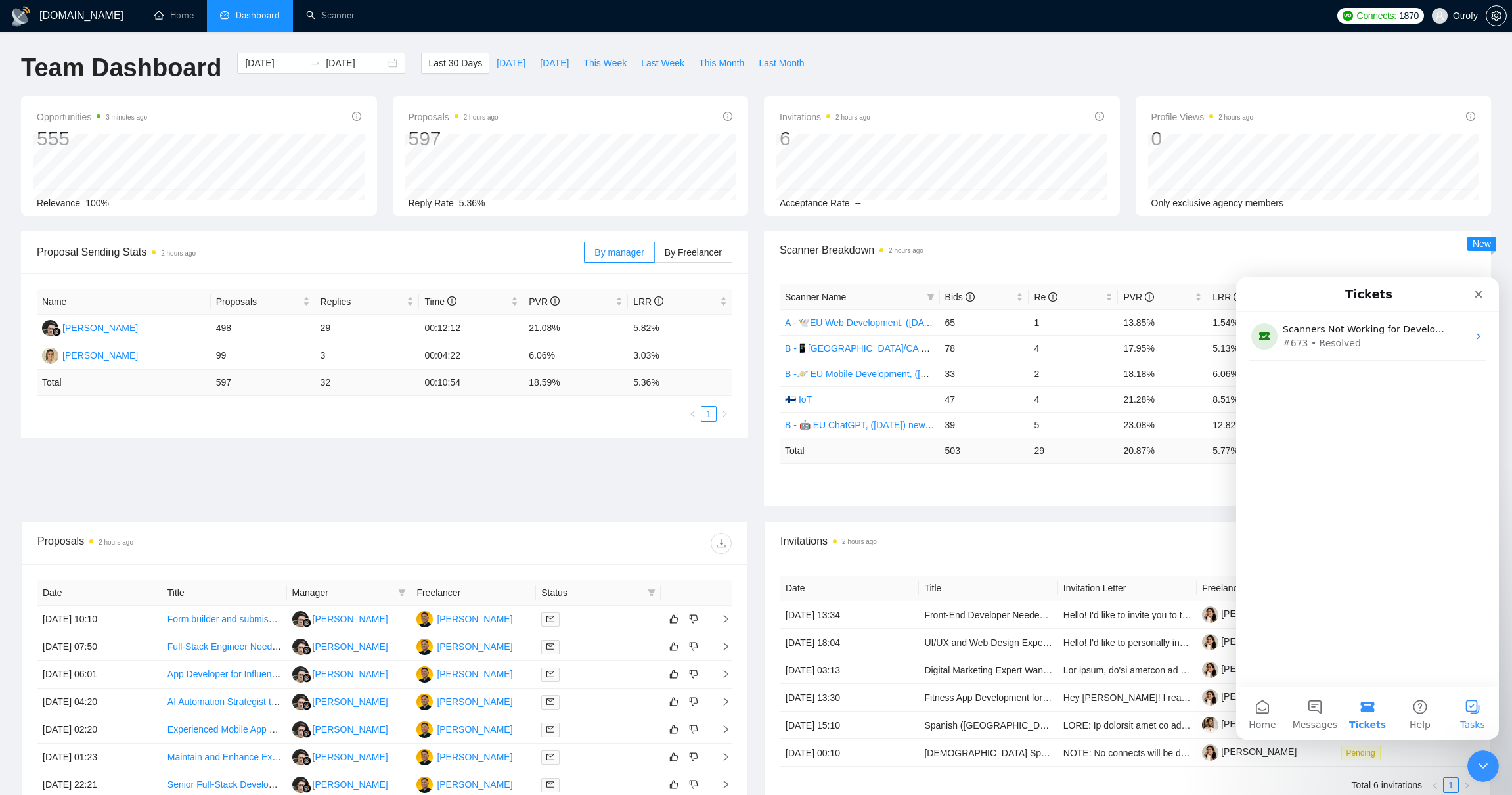
click at [1474, 720] on span "Tasks" at bounding box center [1472, 725] width 25 height 10
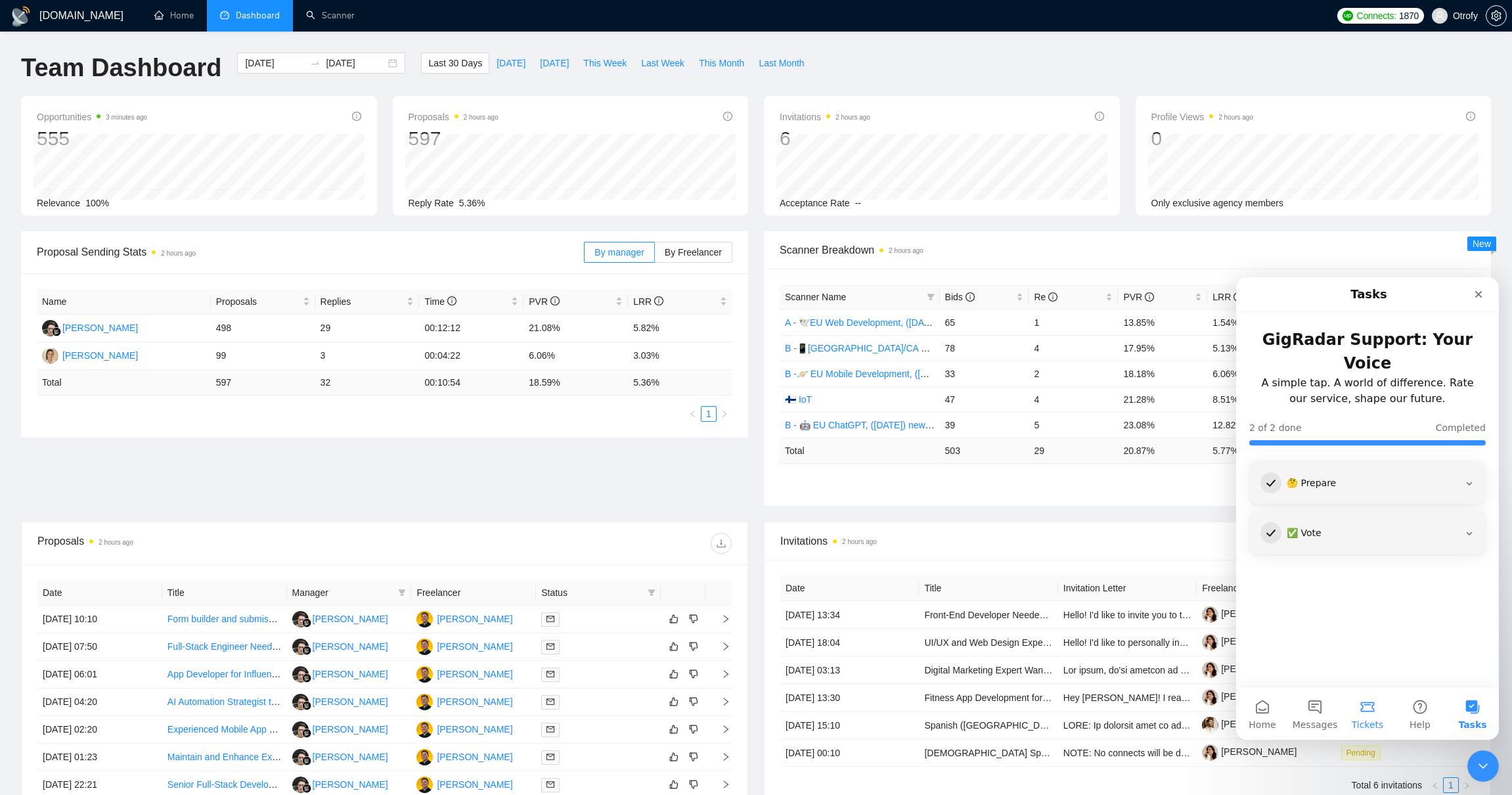
click at [1362, 721] on span "Tickets" at bounding box center [1367, 725] width 32 height 10
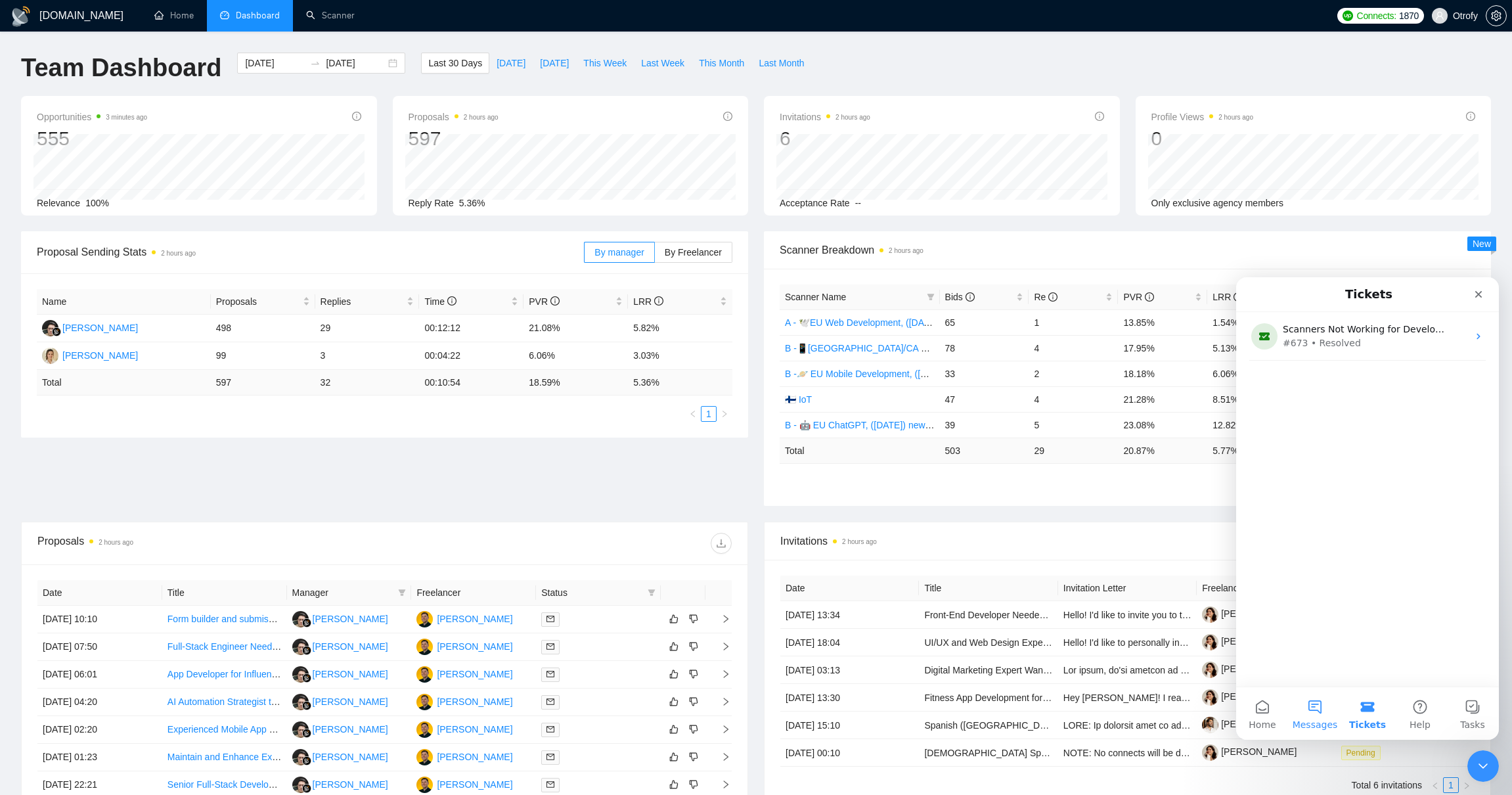
click at [1327, 718] on button "Messages" at bounding box center [1315, 713] width 52 height 52
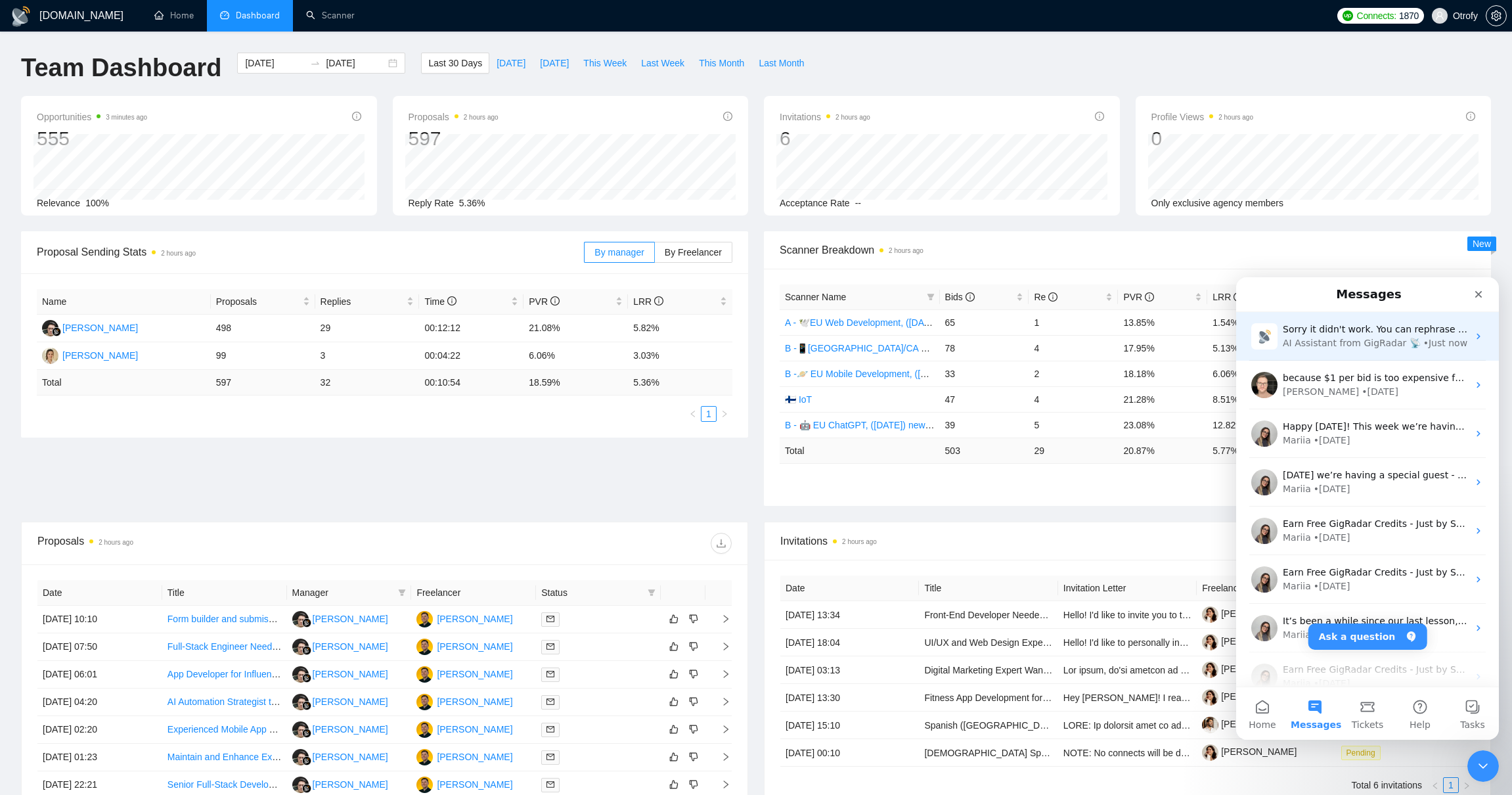
click at [1349, 331] on span "Sorry it didn't work. You can rephrase your question or talk to our team." at bounding box center [1448, 329] width 331 height 10
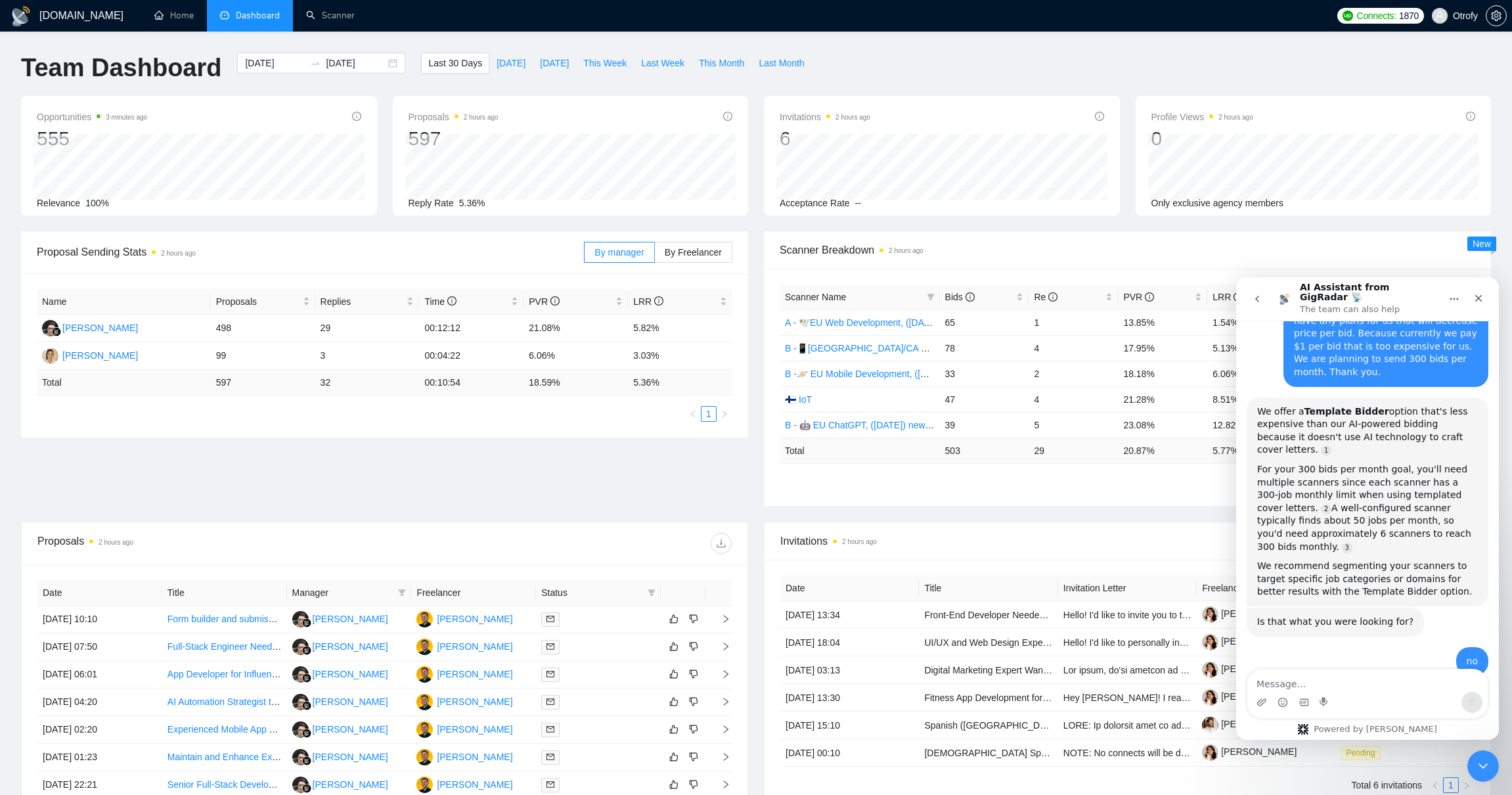
scroll to position [200, 0]
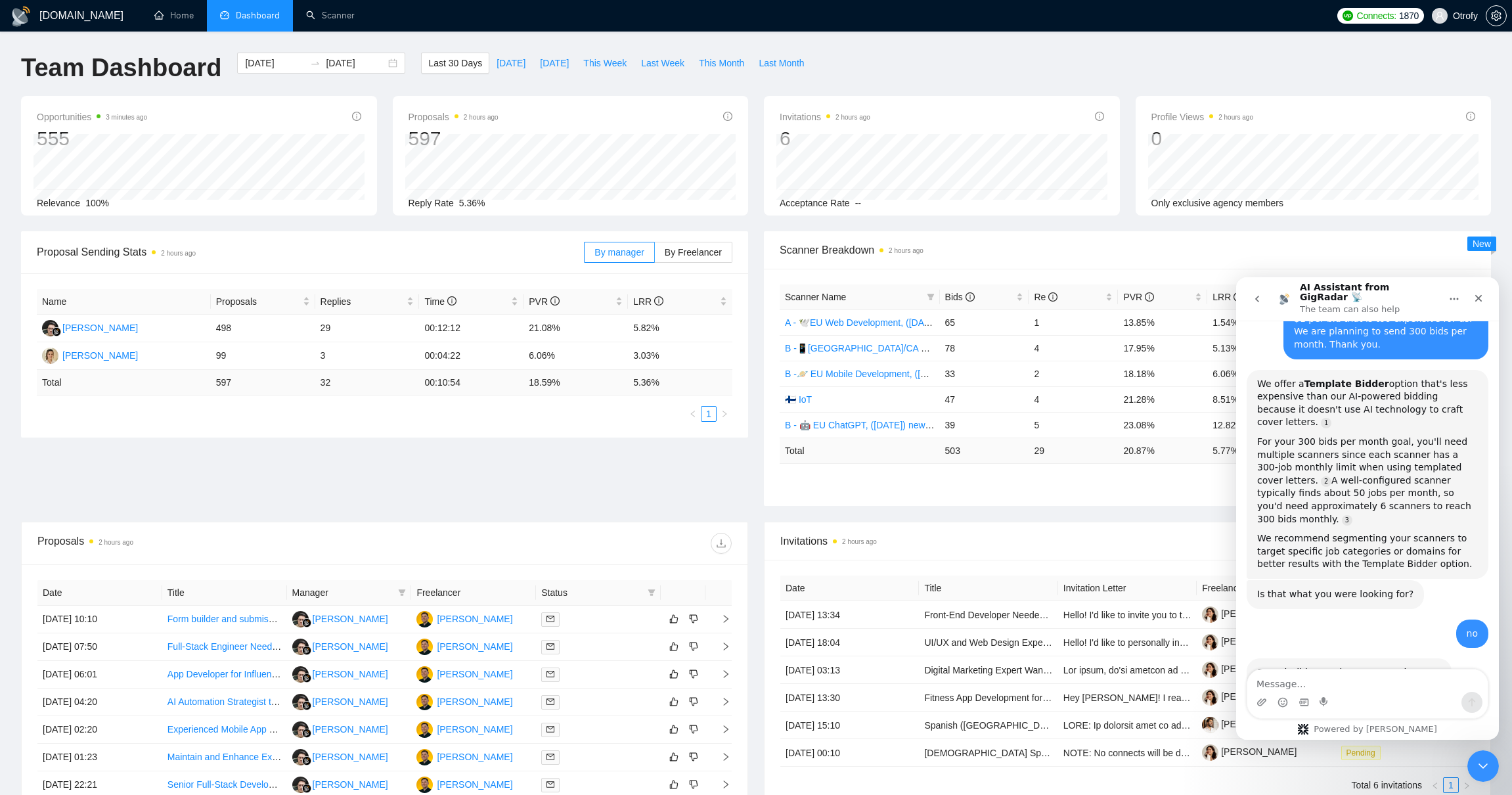
type textarea "Hello Team, I was wondering if you have any plans for us that will decrease pri…"
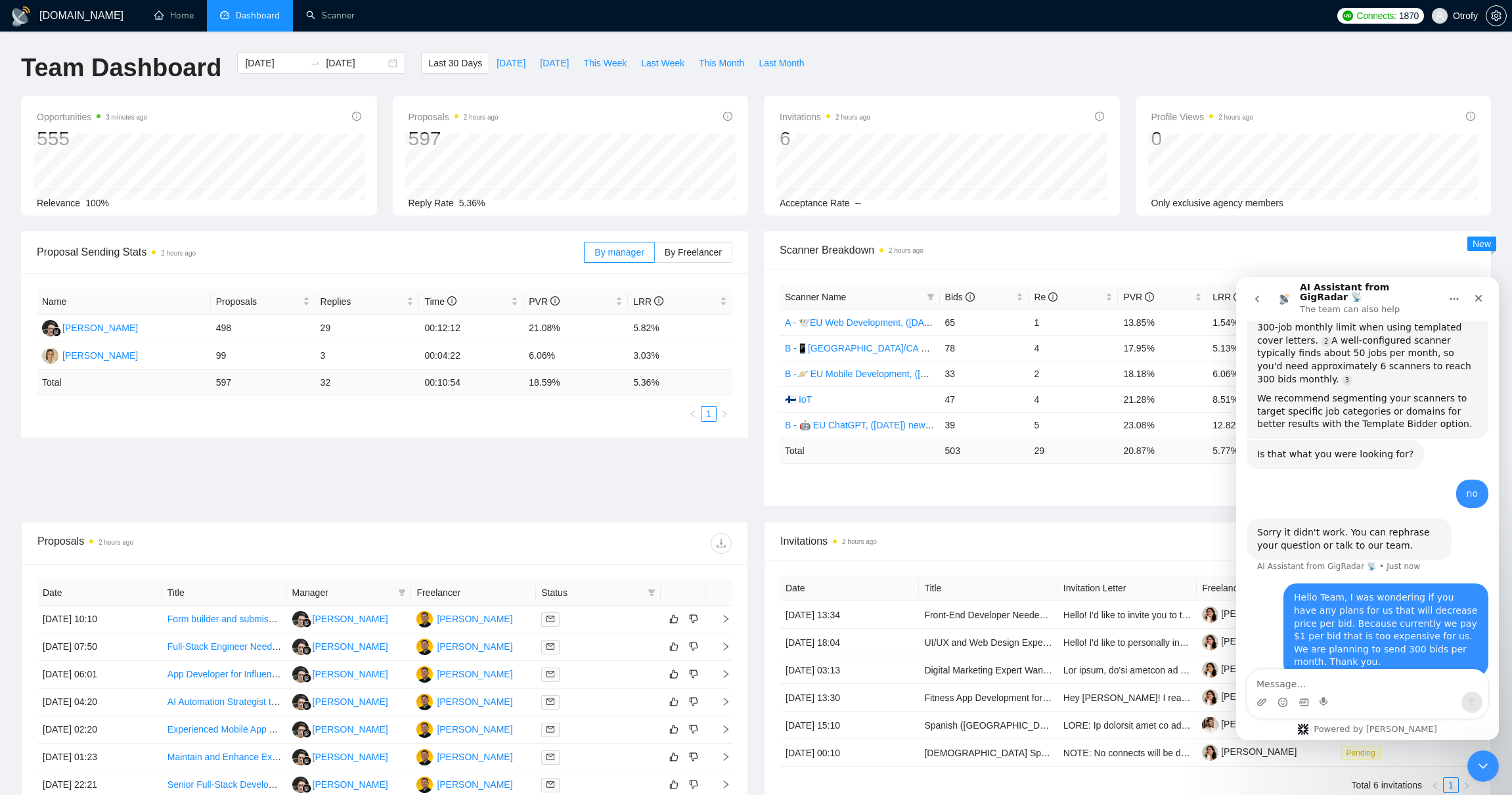
scroll to position [344, 0]
drag, startPoint x: 1256, startPoint y: 470, endPoint x: 1369, endPoint y: 484, distance: 113.9
click at [1369, 514] on div "Sorry it didn't work. You can rephrase your question or talk to our team. AI As…" at bounding box center [1349, 535] width 205 height 42
click at [1371, 522] on div "Sorry it didn't work. You can rephrase your question or talk to our team." at bounding box center [1349, 534] width 183 height 25
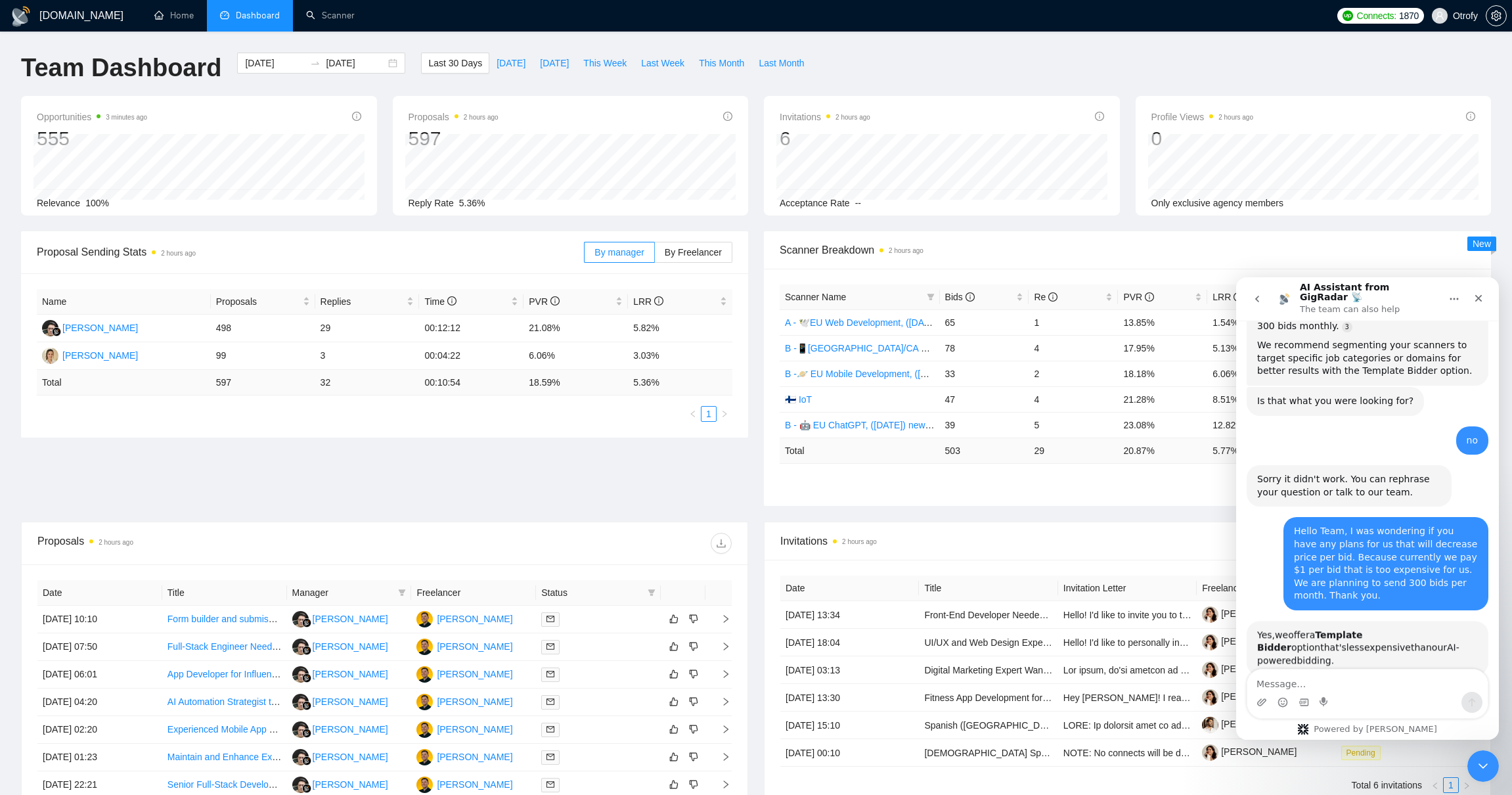
scroll to position [543, 0]
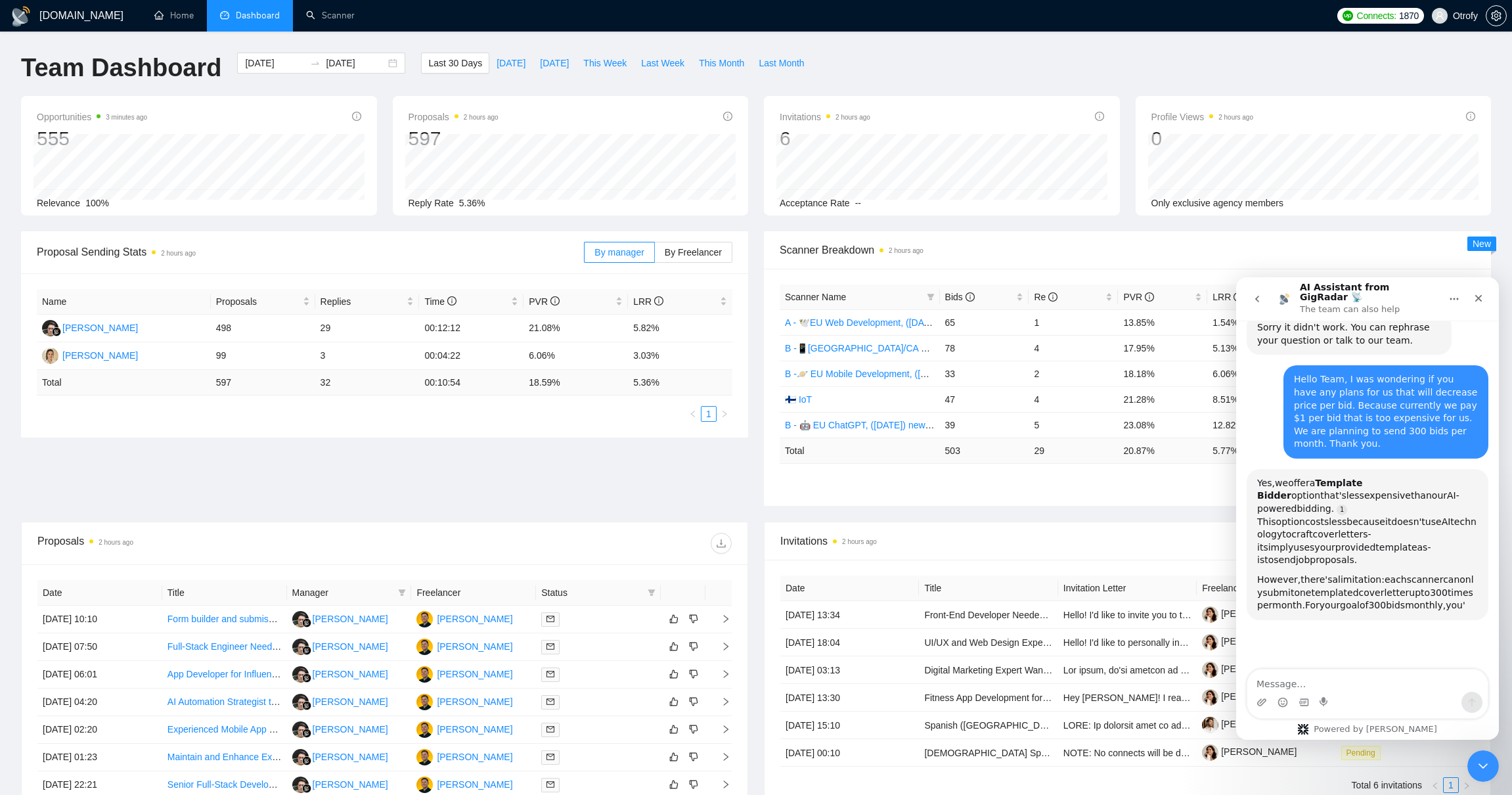
click at [1351, 626] on div "Hi there! 👋 You’re chatting with the AI Assistant from GigRadar. 🤖 Our team is …" at bounding box center [1367, 225] width 263 height 900
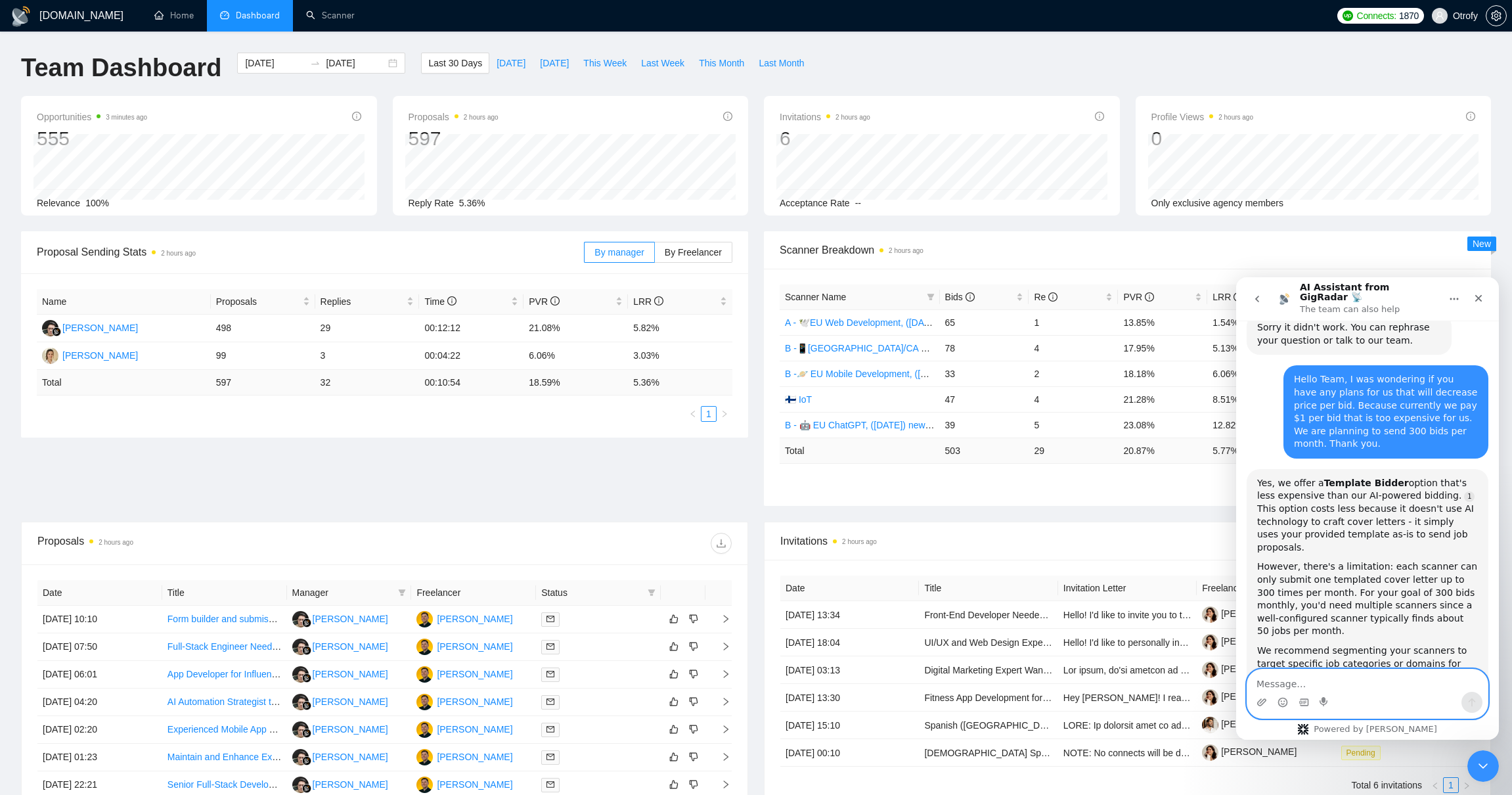
click at [1308, 685] on textarea "Message…" at bounding box center [1367, 681] width 240 height 23
type textarea "no"
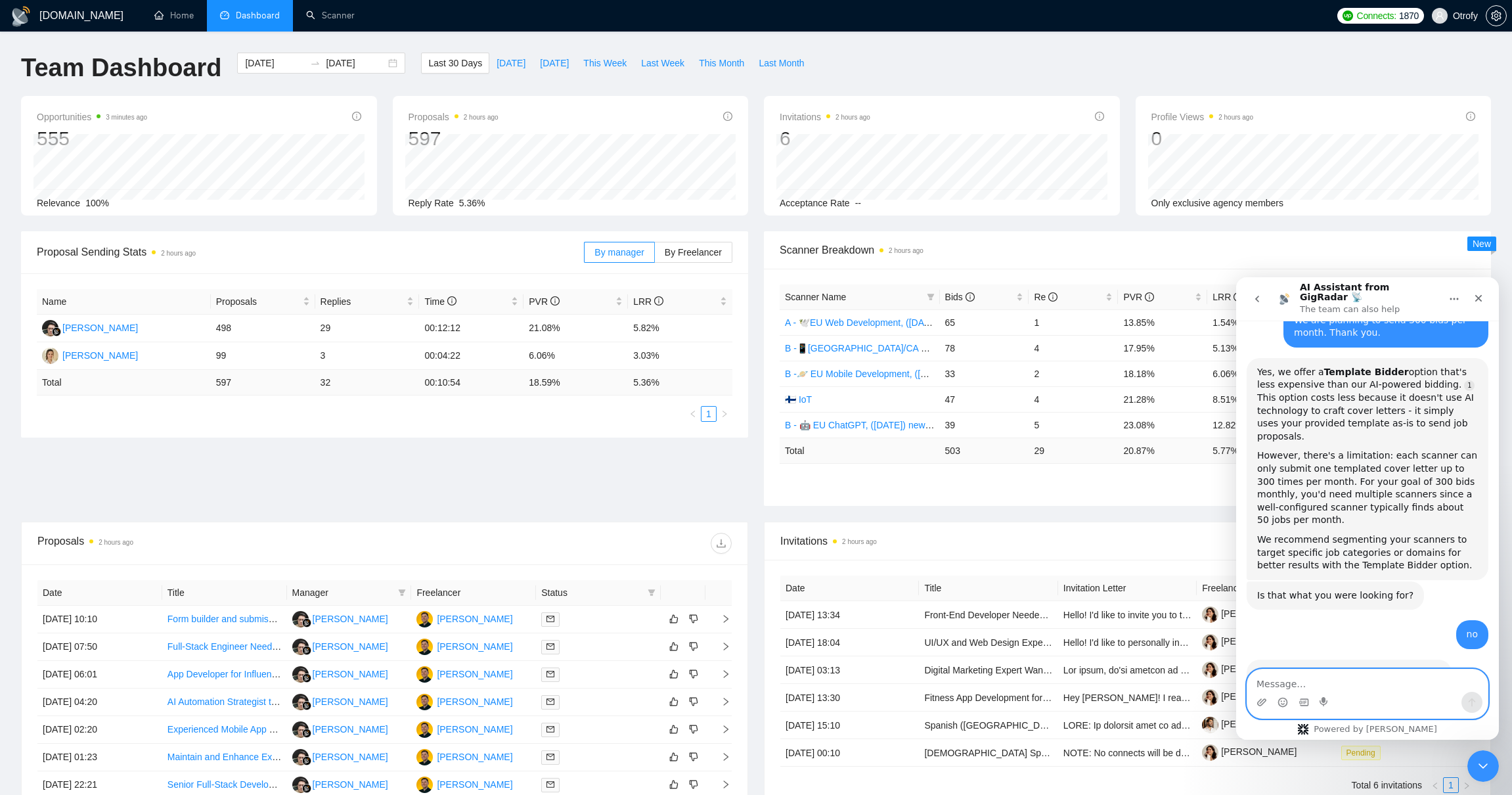
scroll to position [659, 0]
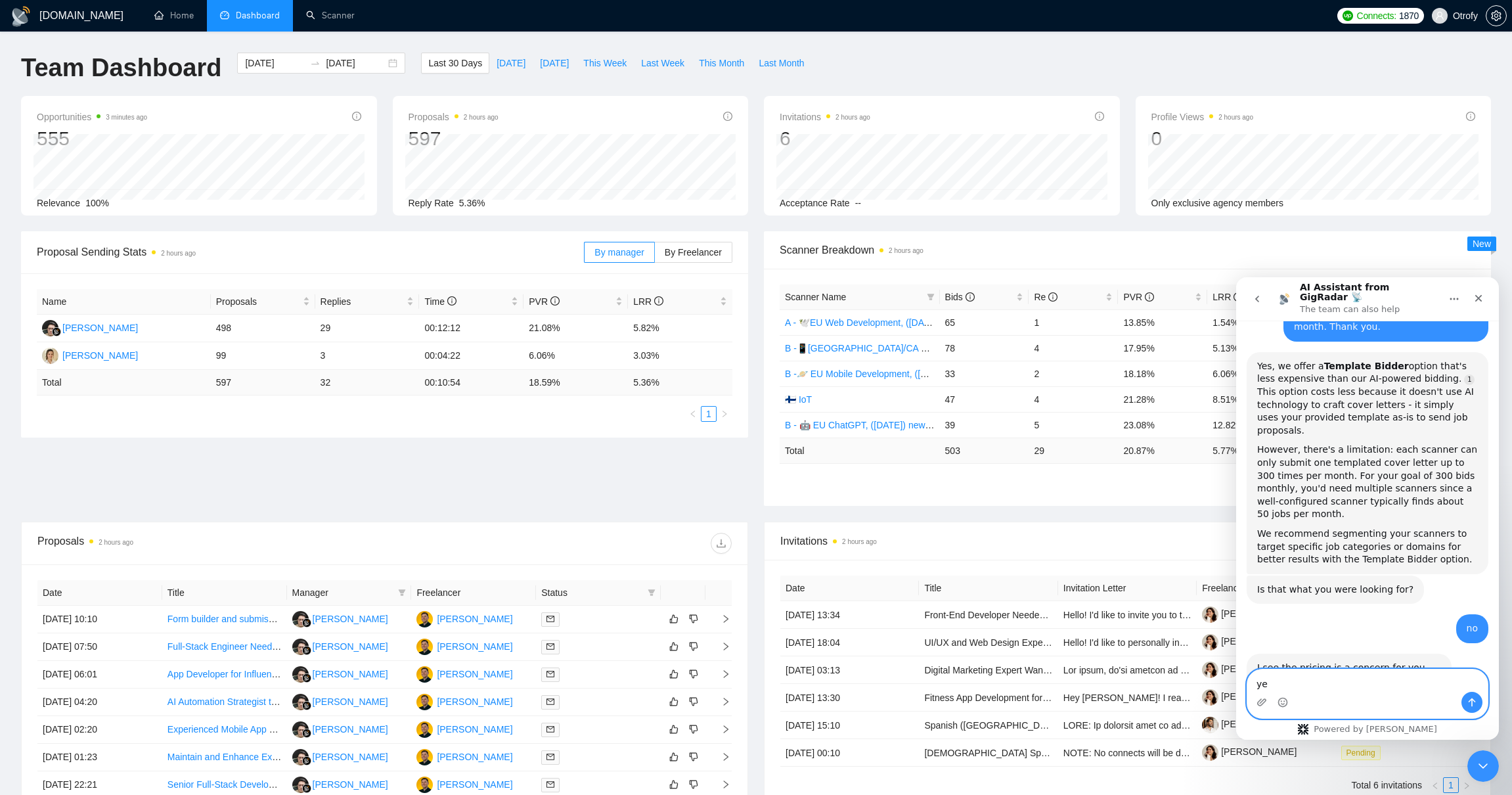
type textarea "yes"
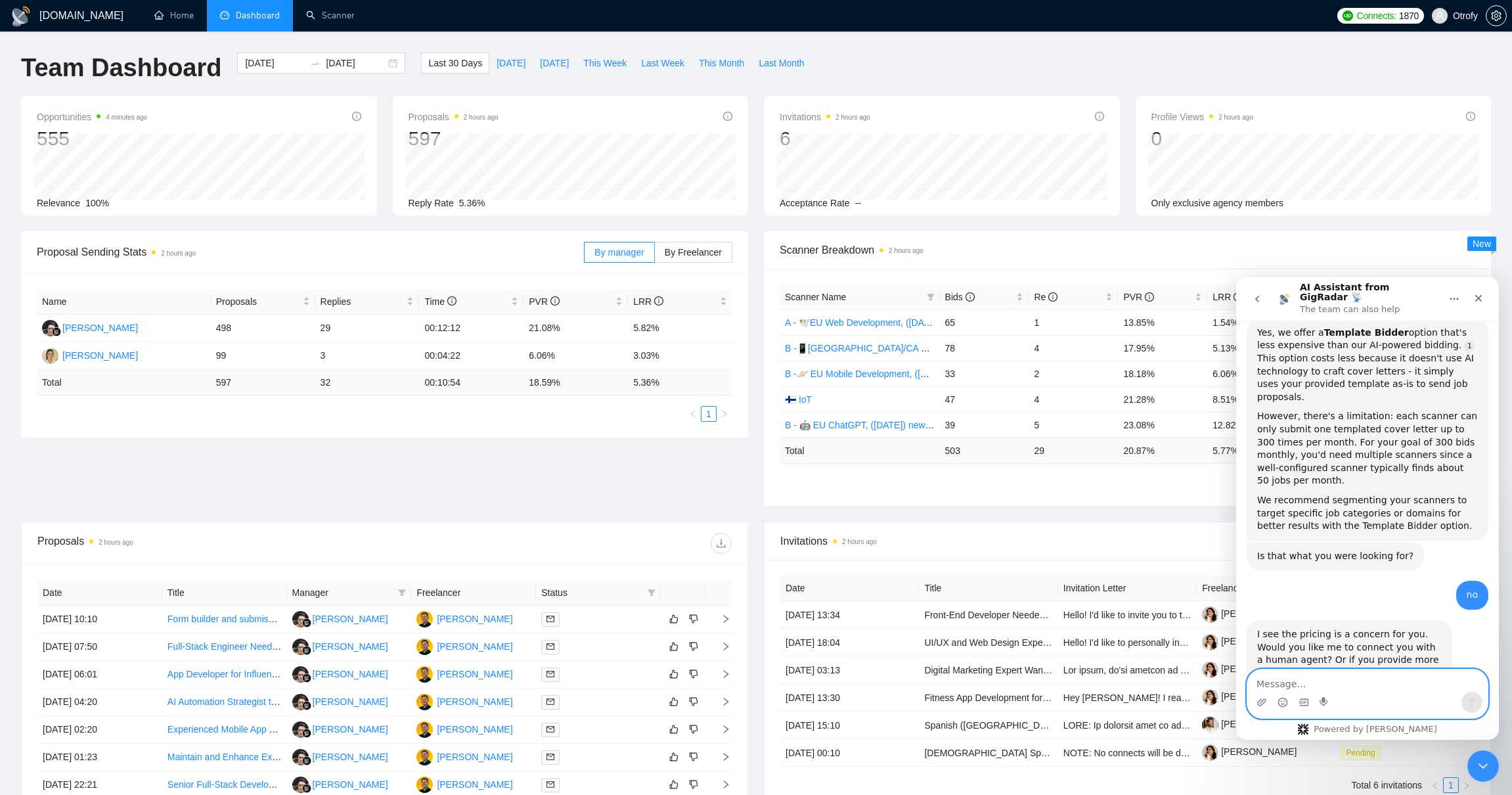
scroll to position [774, 0]
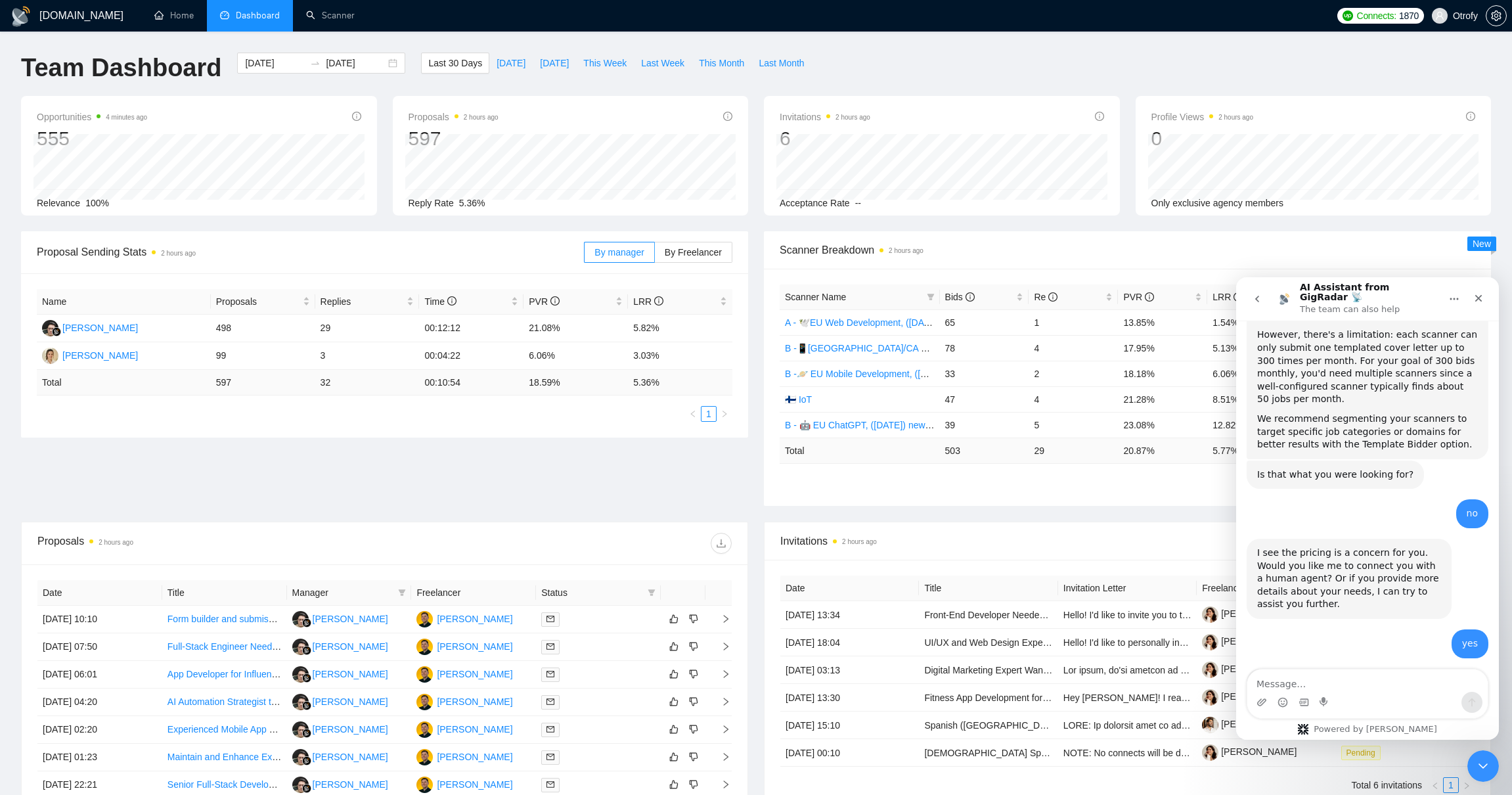
drag, startPoint x: 1257, startPoint y: 588, endPoint x: 1331, endPoint y: 614, distance: 78.4
click at [1331, 677] on div "I'll connect you with someone who can help. Meanwhile, could you share more det…" at bounding box center [1349, 702] width 183 height 51
click at [1329, 677] on div "I'll connect you with someone who can help. Meanwhile, could you share more det…" at bounding box center [1349, 702] width 183 height 51
click at [1337, 688] on textarea "Message…" at bounding box center [1367, 681] width 240 height 23
paste textarea "Hello Team, I was wondering if you have any plans for us that will decrease pri…"
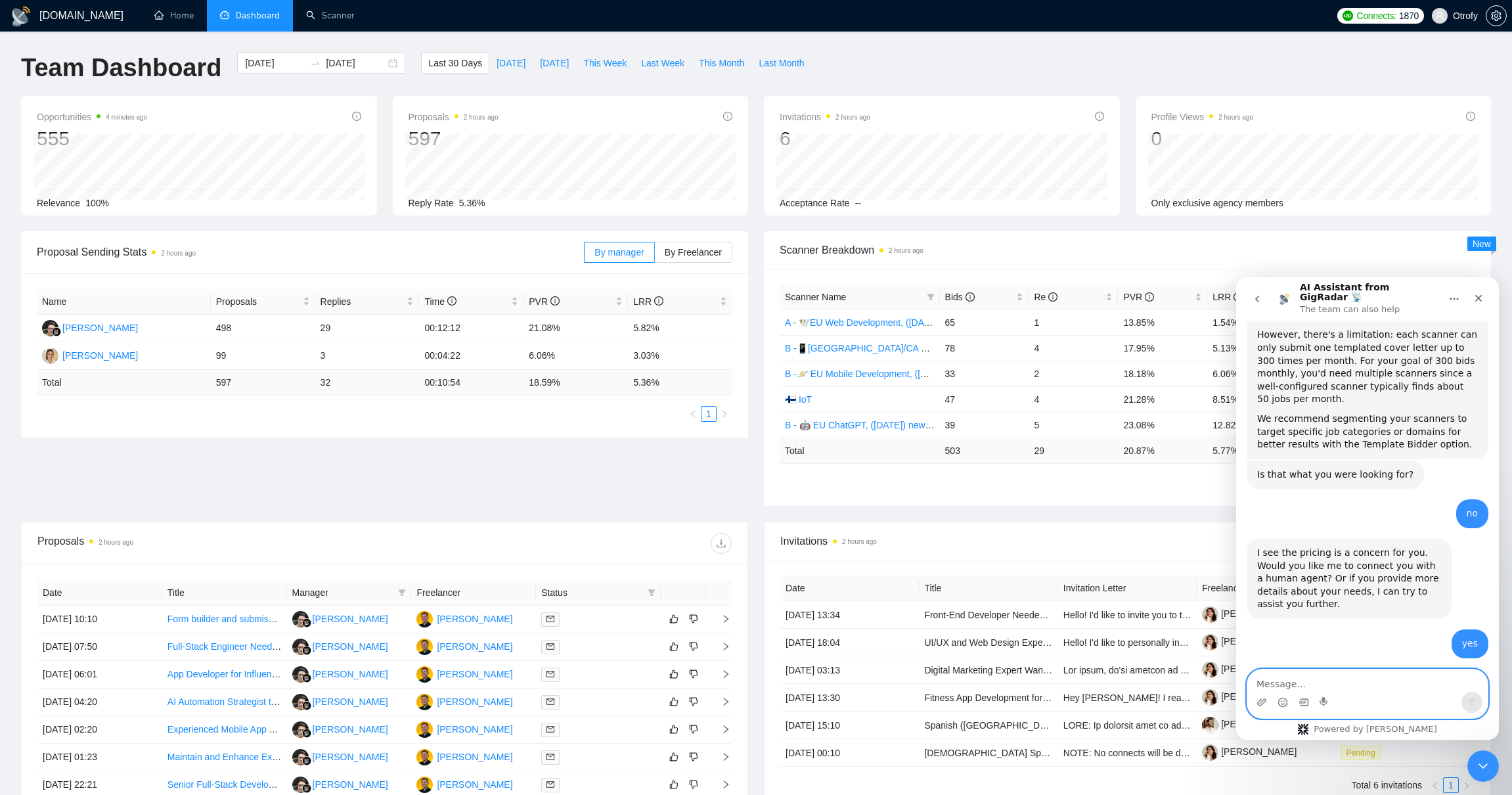
type textarea "Hello Team, I was wondering if you have any plans for us that will decrease pri…"
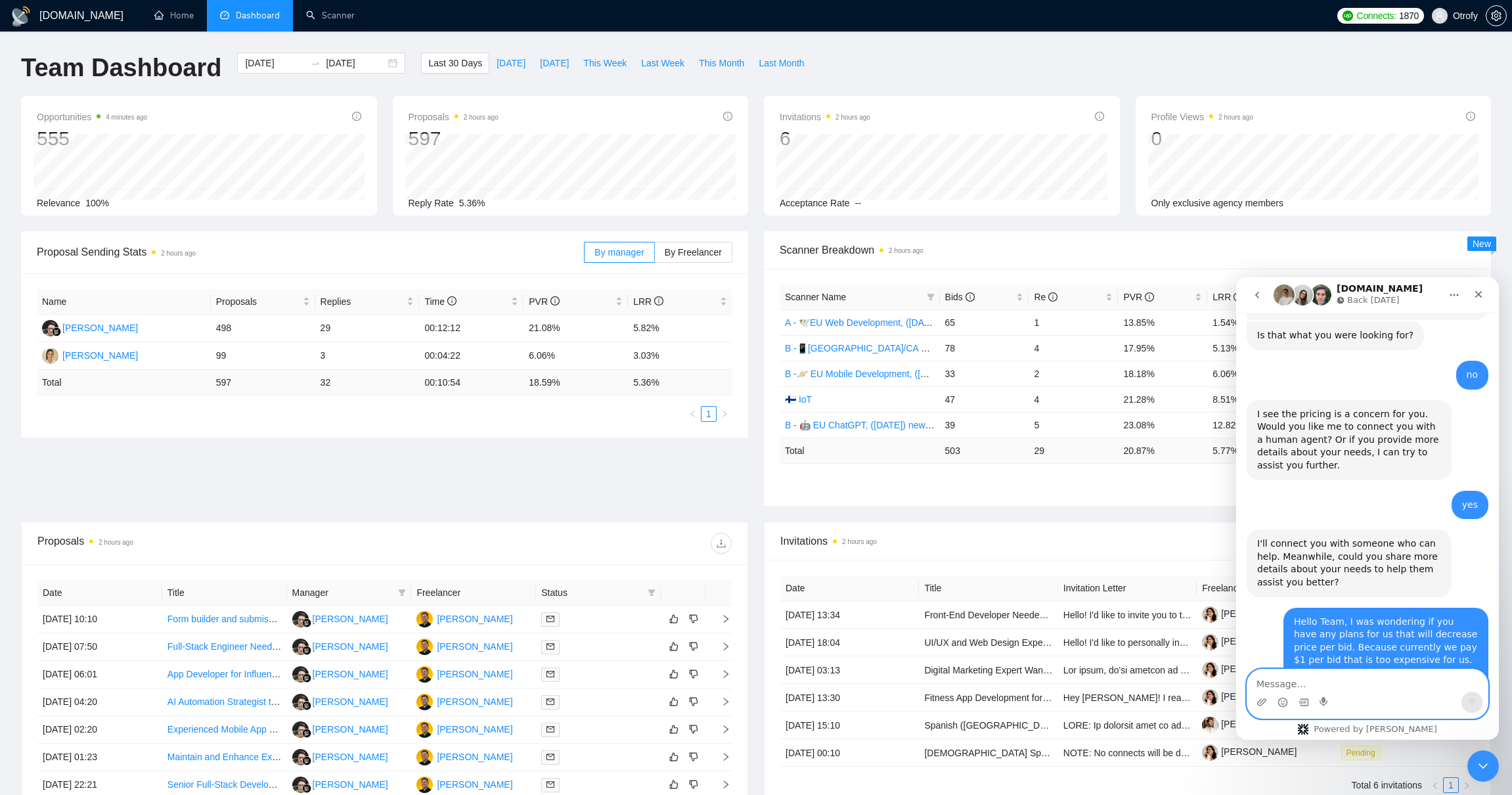
scroll to position [964, 0]
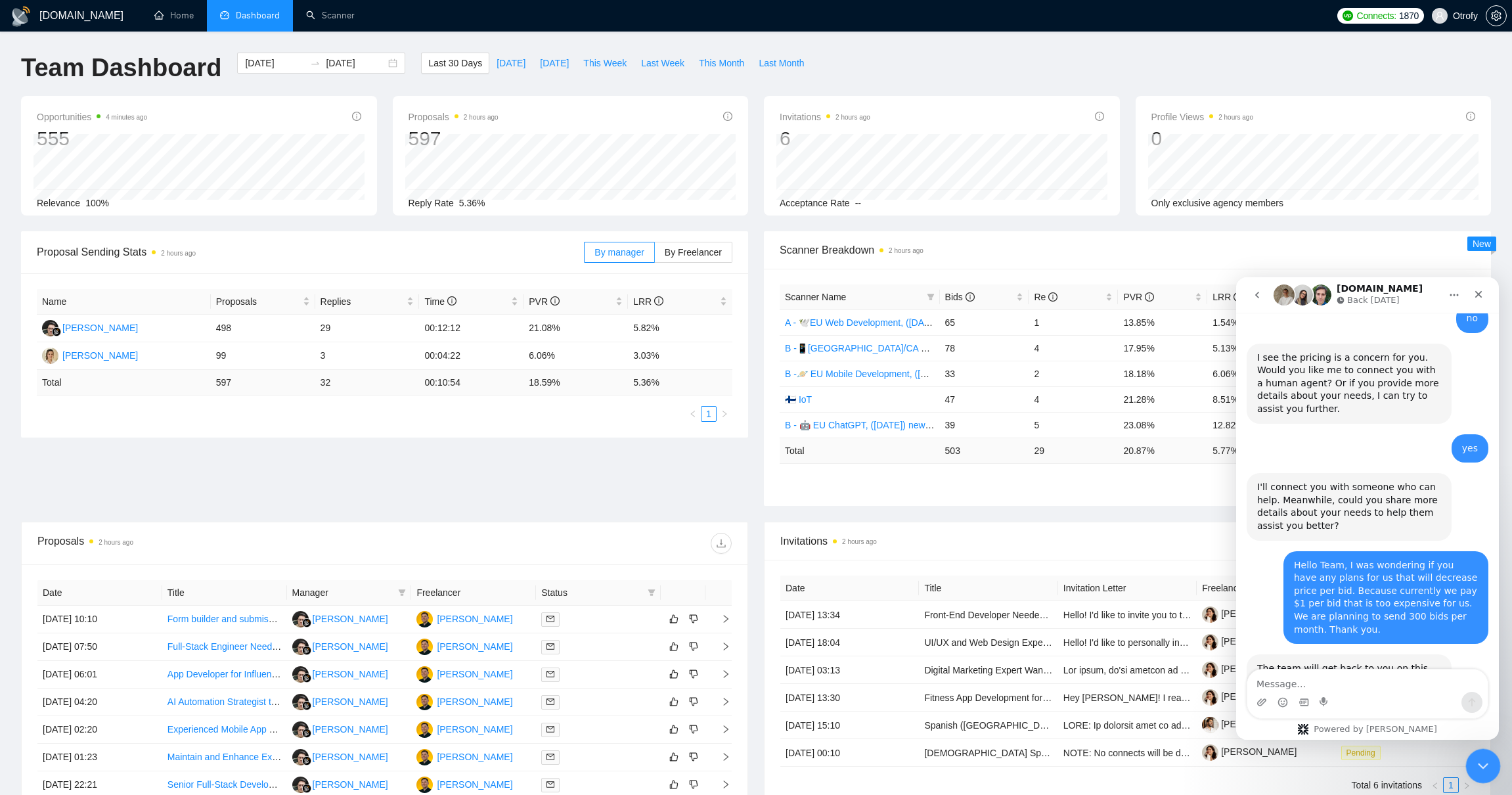
click at [1475, 765] on icon "Close Intercom Messenger" at bounding box center [1481, 764] width 16 height 16
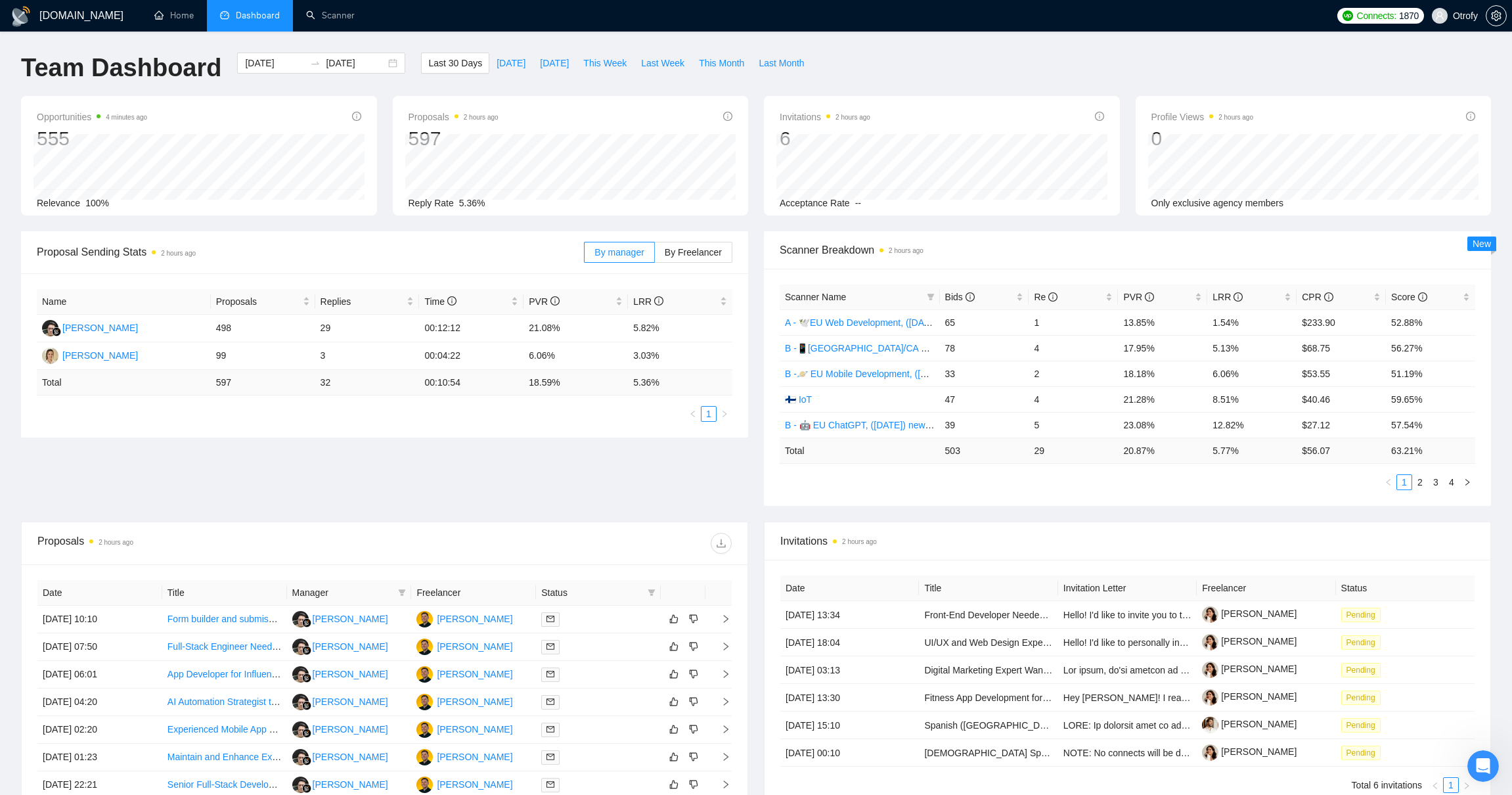
scroll to position [0, 0]
click at [316, 475] on div "Proposal Sending Stats 2 hours ago By manager By Freelancer Name Proposals Repl…" at bounding box center [756, 377] width 1485 height 291
